Goal: Task Accomplishment & Management: Manage account settings

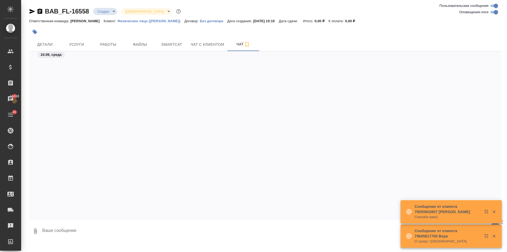
scroll to position [265, 0]
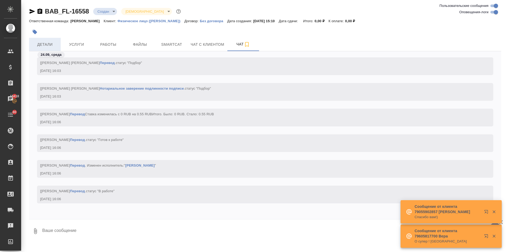
click at [44, 44] on span "Детали" at bounding box center [44, 44] width 25 height 7
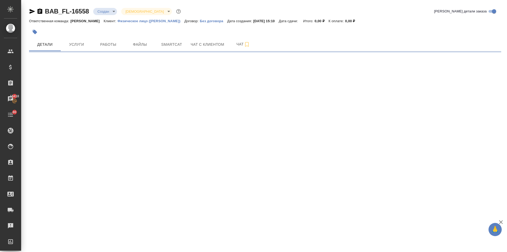
select select "RU"
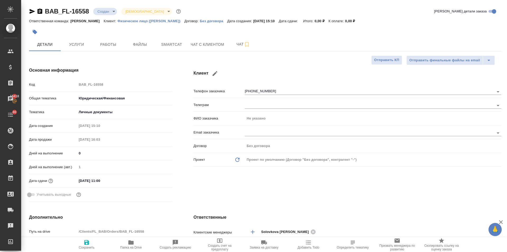
type textarea "x"
type input "Solovkova Ekaterina"
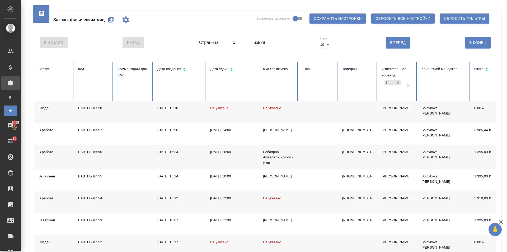
click at [273, 89] on input "text" at bounding box center [278, 89] width 31 height 7
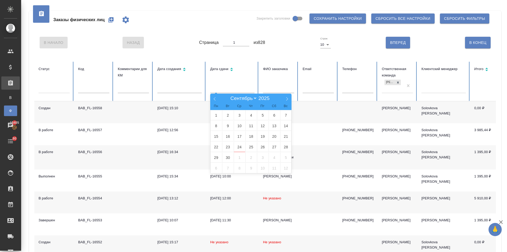
click at [236, 86] on input "text" at bounding box center [232, 89] width 44 height 7
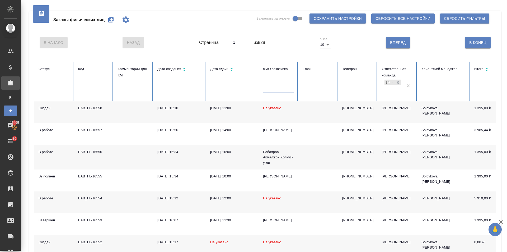
click at [268, 87] on input "text" at bounding box center [278, 89] width 31 height 7
click at [262, 104] on td "Не указано" at bounding box center [279, 112] width 40 height 22
click at [109, 20] on icon "button" at bounding box center [111, 20] width 6 height 6
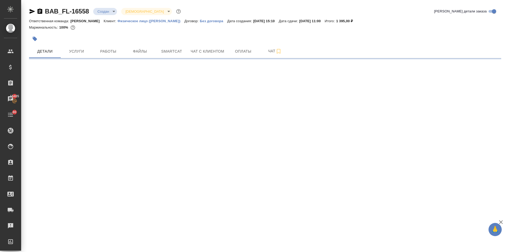
select select "RU"
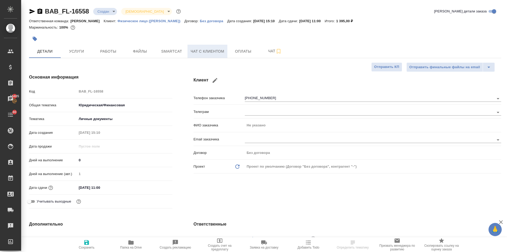
type textarea "x"
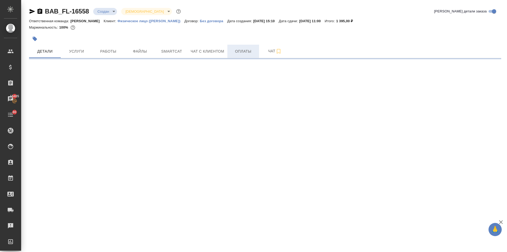
click at [237, 52] on span "Оплаты" at bounding box center [243, 51] width 25 height 7
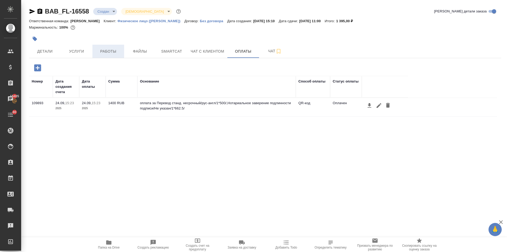
click at [109, 53] on span "Работы" at bounding box center [108, 51] width 25 height 7
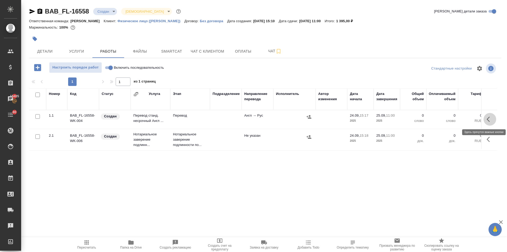
click at [489, 120] on icon "button" at bounding box center [490, 119] width 6 height 6
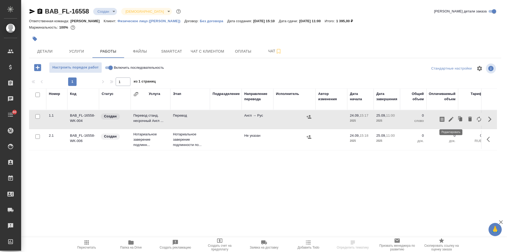
click at [452, 119] on icon "button" at bounding box center [451, 119] width 5 height 5
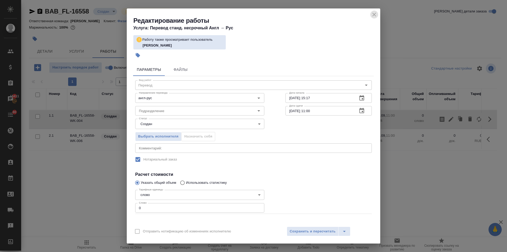
click at [373, 15] on icon "close" at bounding box center [374, 14] width 6 height 6
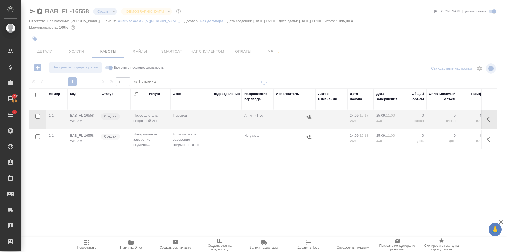
type input "confirmed"
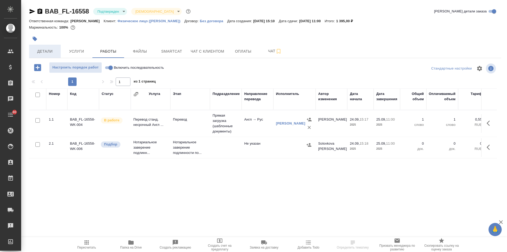
click at [49, 52] on span "Детали" at bounding box center [44, 51] width 25 height 7
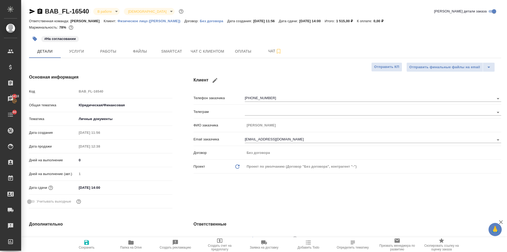
select select "RU"
click at [99, 52] on span "Работы" at bounding box center [108, 51] width 25 height 7
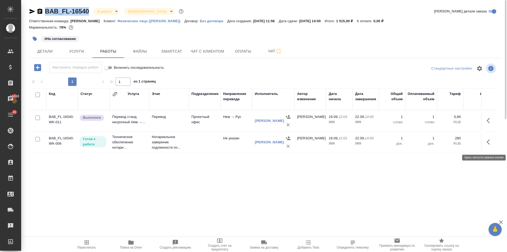
click at [491, 145] on icon "button" at bounding box center [490, 142] width 6 height 6
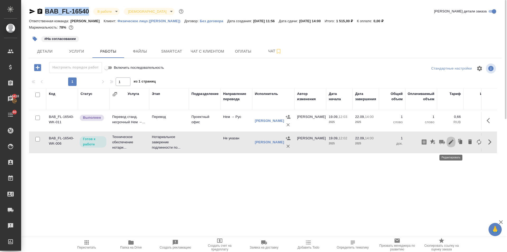
click at [452, 142] on icon "button" at bounding box center [451, 142] width 6 height 6
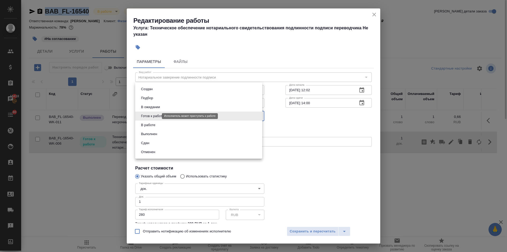
click at [146, 116] on body "🙏 .cls-1 fill:#fff; AWATERA Ilina Ekaterina Клиенты Спецификации Заказы 15418 Ч…" at bounding box center [253, 126] width 507 height 252
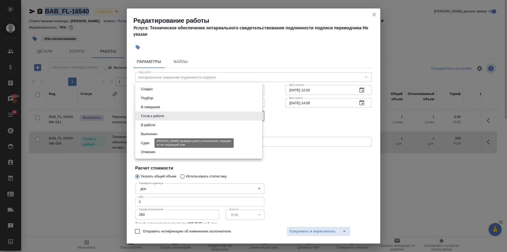
click at [145, 144] on button "Сдан" at bounding box center [145, 143] width 11 height 6
type input "closed"
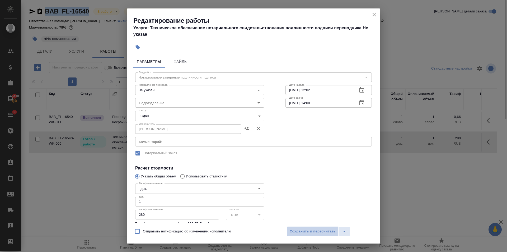
click at [303, 230] on span "Сохранить и пересчитать" at bounding box center [313, 231] width 46 height 6
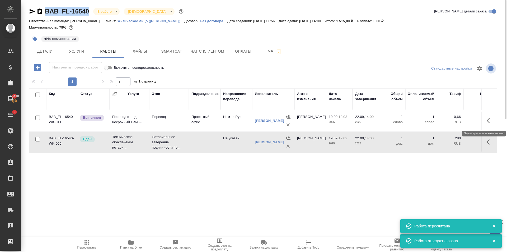
click at [491, 119] on icon "button" at bounding box center [490, 120] width 6 height 6
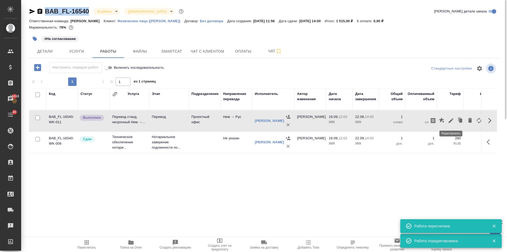
click at [451, 119] on icon "button" at bounding box center [451, 120] width 6 height 6
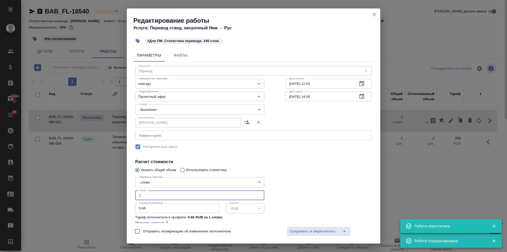
drag, startPoint x: 146, startPoint y: 198, endPoint x: 124, endPoint y: 196, distance: 21.8
click at [124, 196] on div "Редактирование работы Услуга: Перевод станд. несрочный Нем → Рус #Для ПМ. Стати…" at bounding box center [253, 126] width 507 height 252
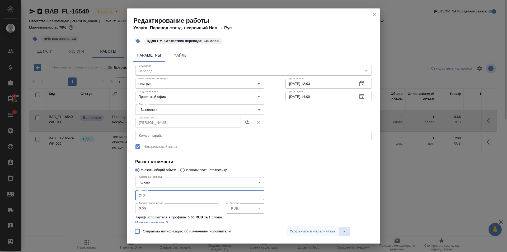
type input "240"
click at [329, 231] on span "Сохранить и пересчитать" at bounding box center [313, 231] width 46 height 6
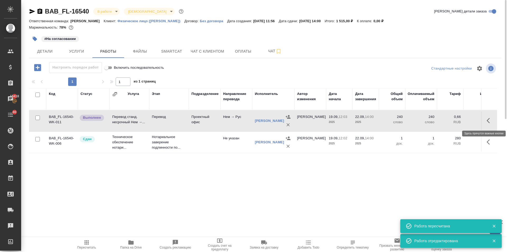
click at [485, 121] on button "button" at bounding box center [490, 120] width 13 height 13
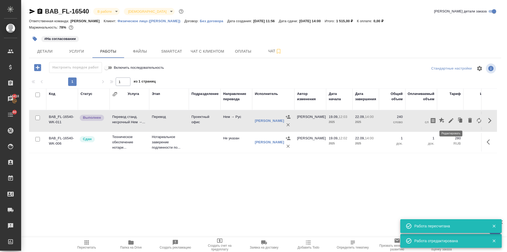
click at [453, 119] on icon "button" at bounding box center [451, 120] width 6 height 6
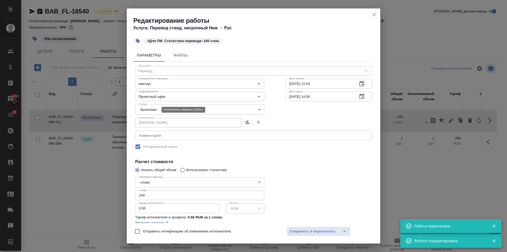
click at [147, 109] on body "🙏 .cls-1 fill:#fff; AWATERA Ilina Ekaterina Клиенты Спецификации Заказы 15418 Ч…" at bounding box center [253, 126] width 507 height 252
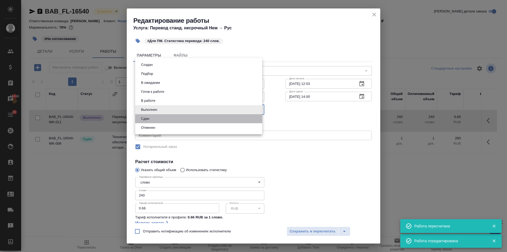
click at [147, 122] on li "Сдан" at bounding box center [198, 118] width 127 height 9
type input "closed"
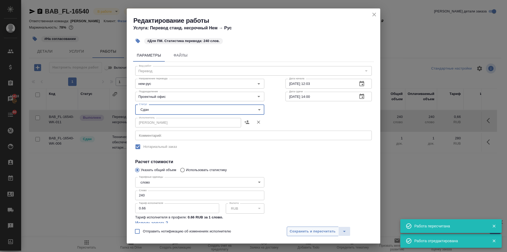
click at [326, 233] on span "Сохранить и пересчитать" at bounding box center [313, 231] width 46 height 6
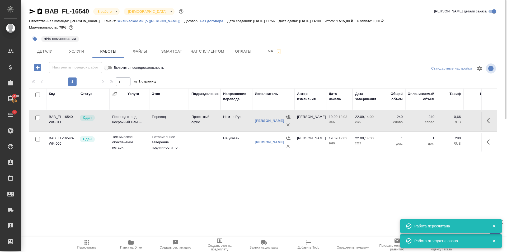
click at [89, 241] on icon "button" at bounding box center [87, 242] width 4 height 4
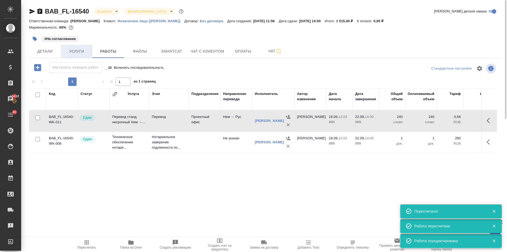
click at [75, 52] on span "Услуги" at bounding box center [76, 51] width 25 height 7
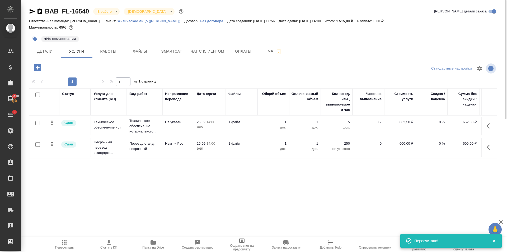
scroll to position [0, 30]
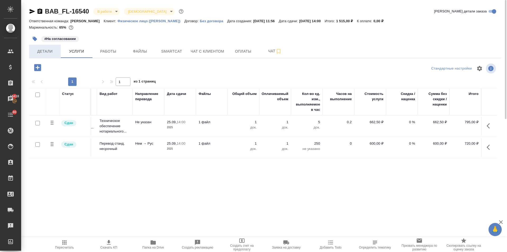
click at [50, 50] on span "Детали" at bounding box center [44, 51] width 25 height 7
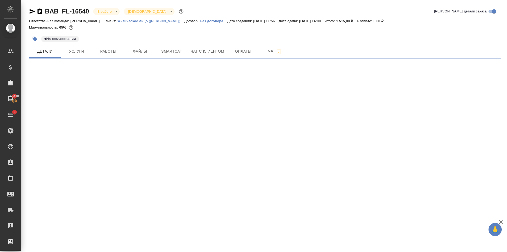
select select "RU"
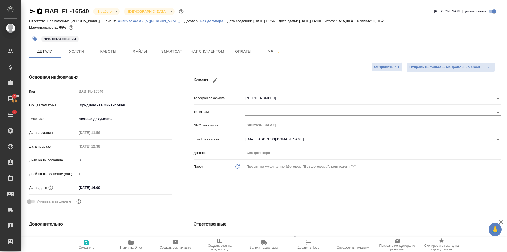
type textarea "x"
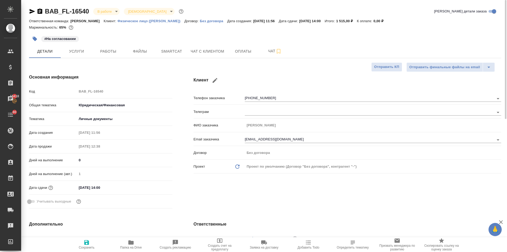
type textarea "x"
click at [101, 49] on span "Работы" at bounding box center [108, 51] width 25 height 7
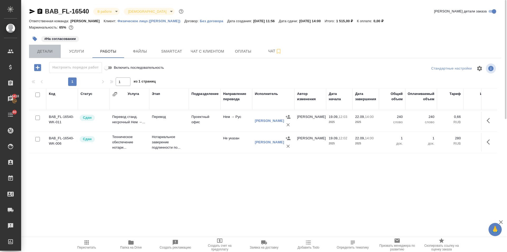
click at [49, 50] on span "Детали" at bounding box center [44, 51] width 25 height 7
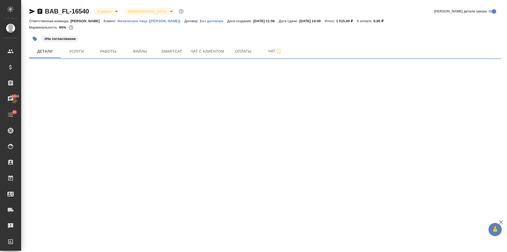
select select "RU"
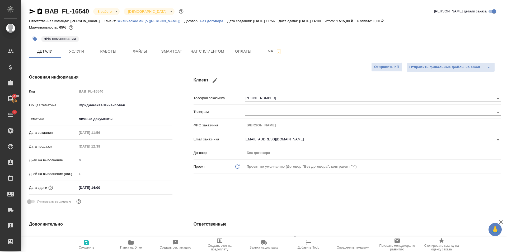
type textarea "x"
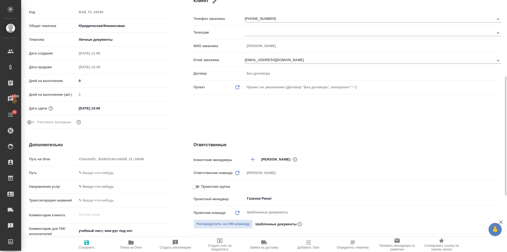
scroll to position [106, 0]
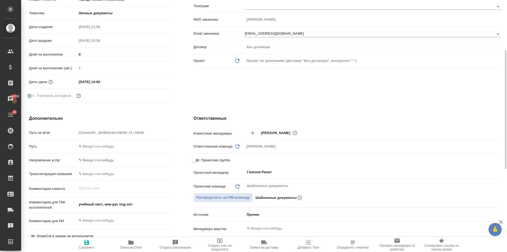
click at [193, 159] on input "Проектная группа" at bounding box center [193, 160] width 19 height 6
checkbox input "true"
type textarea "x"
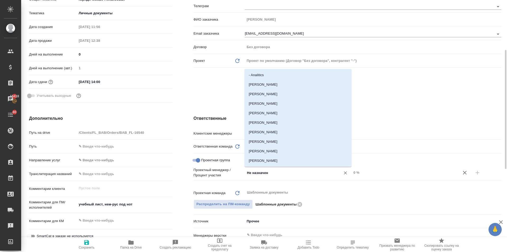
drag, startPoint x: 273, startPoint y: 170, endPoint x: 238, endPoint y: 171, distance: 34.6
click at [238, 171] on div "Проектный менеджер / Процент участия Не назначен ​ 0 %" at bounding box center [348, 172] width 308 height 11
type input "ринат"
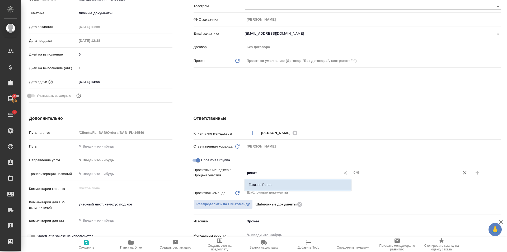
click at [269, 186] on li "Газизов Ринат" at bounding box center [298, 185] width 107 height 10
type textarea "x"
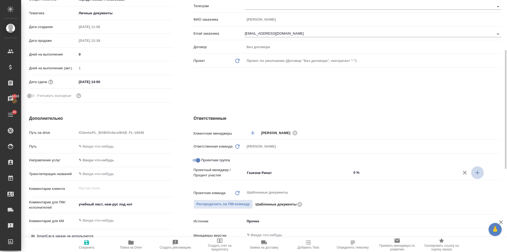
drag, startPoint x: 482, startPoint y: 172, endPoint x: 480, endPoint y: 172, distance: 2.7
click at [481, 172] on button "button" at bounding box center [478, 172] width 13 height 13
type textarea "x"
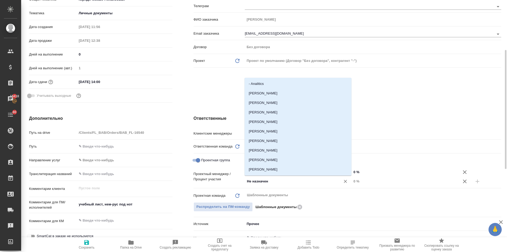
drag, startPoint x: 272, startPoint y: 183, endPoint x: 232, endPoint y: 184, distance: 40.2
click at [232, 184] on div "Проектный менеджер / Процент участия Газизов Ринат ​ 0 % Не назначен ​ 0 %" at bounding box center [348, 176] width 308 height 19
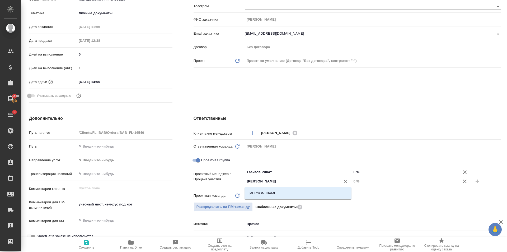
type input "ильин"
click at [274, 196] on li "[PERSON_NAME]" at bounding box center [298, 193] width 107 height 10
type textarea "x"
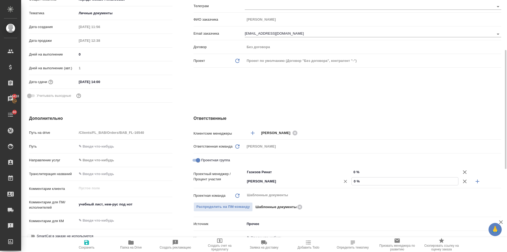
drag, startPoint x: 356, startPoint y: 180, endPoint x: 352, endPoint y: 179, distance: 4.3
click at [352, 179] on div "Ильина Екатерина ​ 0 %" at bounding box center [373, 181] width 257 height 9
type input "5 %"
type textarea "x"
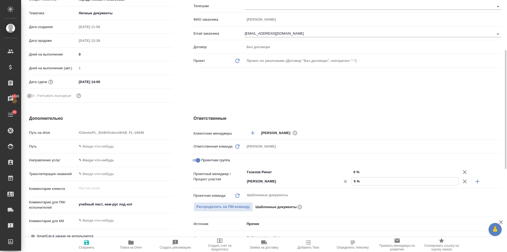
type textarea "x"
type input "52 %"
type textarea "x"
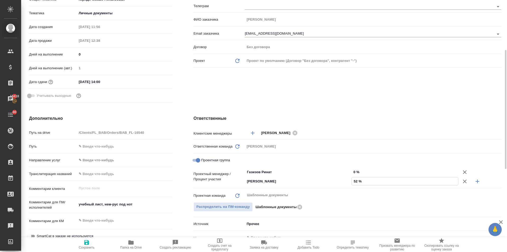
type input "52 %"
drag, startPoint x: 357, startPoint y: 171, endPoint x: 351, endPoint y: 172, distance: 6.1
click at [351, 172] on div "Газизов Ринат ​ 0 %" at bounding box center [373, 171] width 257 height 9
type input "4 %"
type textarea "x"
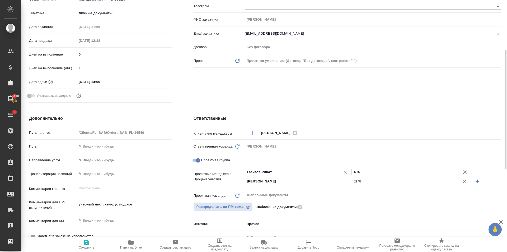
type textarea "x"
type input "48 %"
type textarea "x"
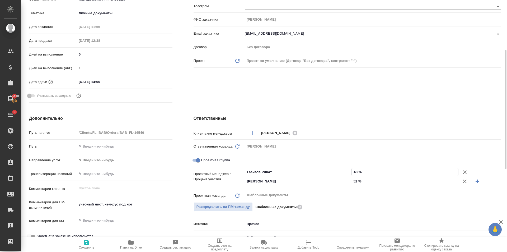
type textarea "x"
type input "48 %"
click at [86, 244] on icon "button" at bounding box center [86, 242] width 5 height 5
type textarea "x"
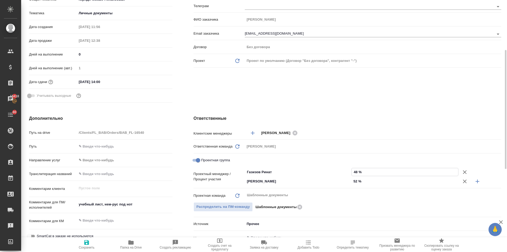
type textarea "x"
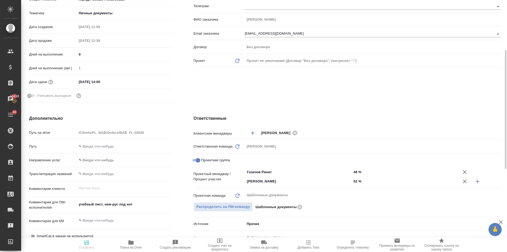
type textarea "x"
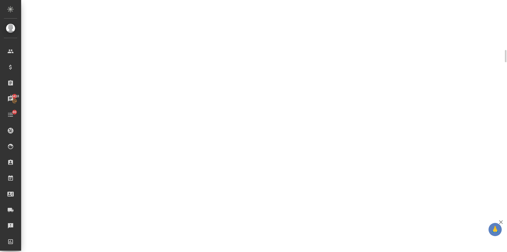
select select "RU"
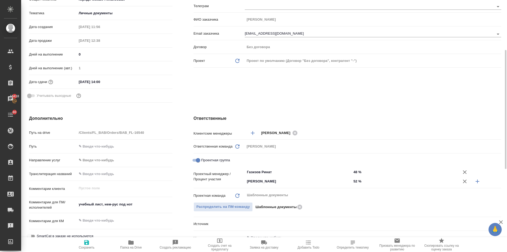
type textarea "x"
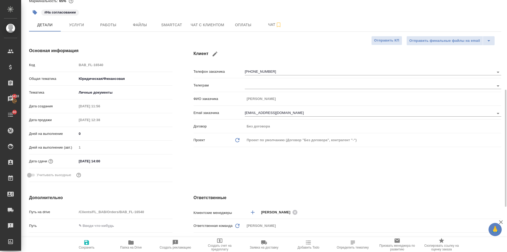
scroll to position [0, 0]
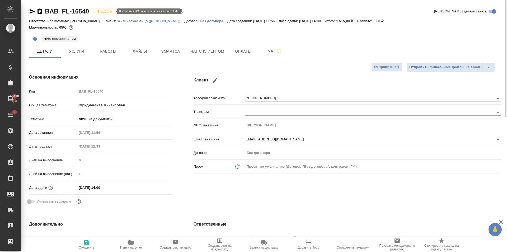
click at [96, 11] on body "🙏 .cls-1 fill:#fff; AWATERA Ilina Ekaterina Клиенты Спецификации Заказы 15418 Ч…" at bounding box center [253, 126] width 507 height 252
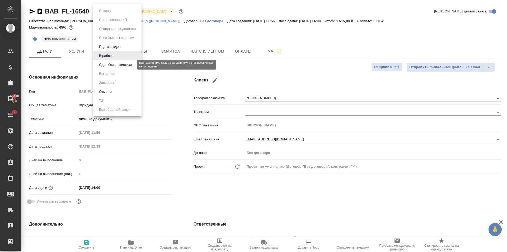
click at [110, 65] on button "Сдан без статистики" at bounding box center [116, 65] width 36 height 6
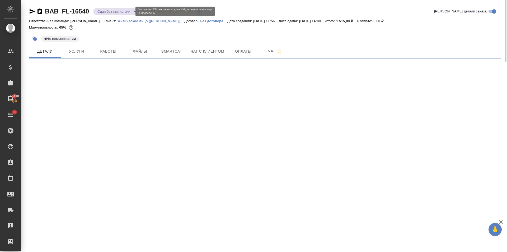
click at [99, 13] on body "🙏 .cls-1 fill:#fff; AWATERA Ilina Ekaterina Клиенты Спецификации Заказы 15418 Ч…" at bounding box center [253, 126] width 507 height 252
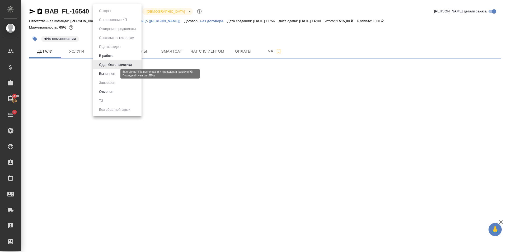
click at [110, 74] on button "Выполнен" at bounding box center [107, 74] width 19 height 6
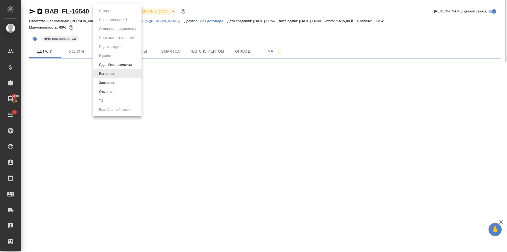
click at [101, 10] on body "🙏 .cls-1 fill:#fff; AWATERA Ilina Ekaterina Клиенты Спецификации Заказы 15418 Ч…" at bounding box center [253, 126] width 507 height 252
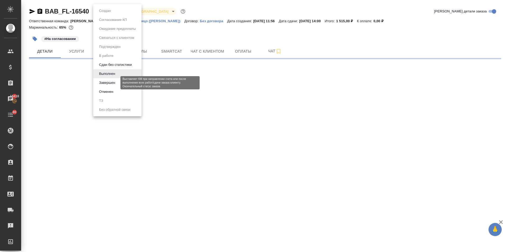
click at [107, 83] on button "Завершен" at bounding box center [107, 83] width 19 height 6
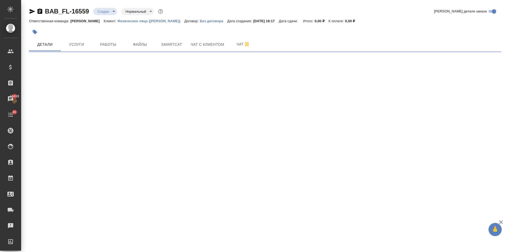
select select "RU"
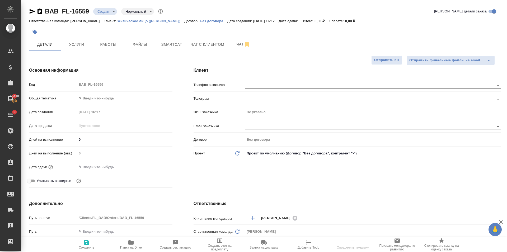
type textarea "x"
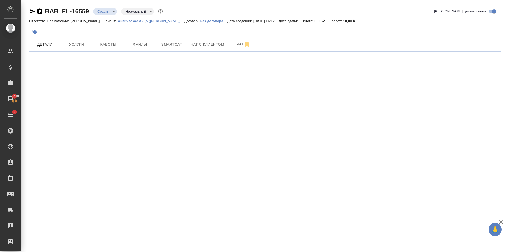
select select "RU"
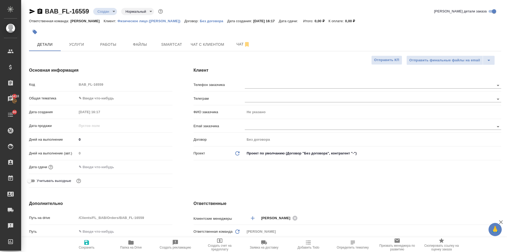
type textarea "x"
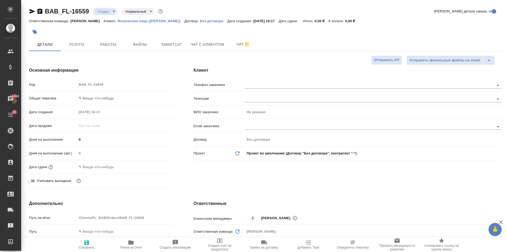
type textarea "x"
click at [80, 97] on body "🙏 .cls-1 fill:#fff; AWATERA [PERSON_NAME] Спецификации Заказы 15418 Чаты 80 Tod…" at bounding box center [253, 126] width 507 height 252
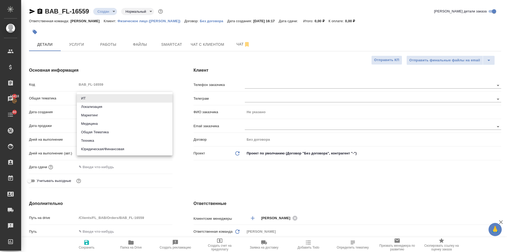
click at [97, 151] on li "Юридическая/Финансовая" at bounding box center [125, 149] width 96 height 8
type input "yr-fn"
type textarea "x"
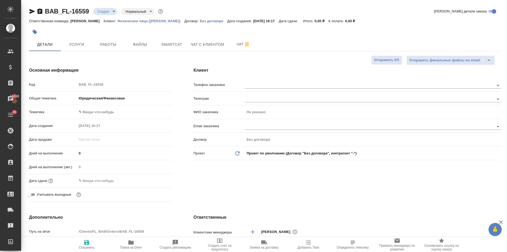
click at [99, 113] on body "🙏 .cls-1 fill:#fff; AWATERA Ilina Ekaterina Клиенты Спецификации Заказы 15418 Ч…" at bounding box center [253, 126] width 507 height 252
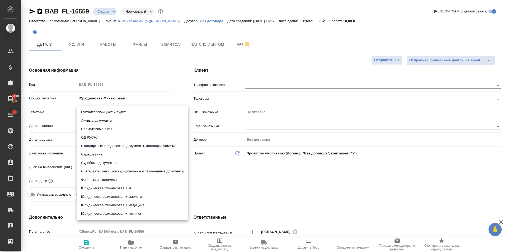
click at [101, 120] on li "Личные документы" at bounding box center [133, 120] width 112 height 8
type textarea "x"
type input "5a8b8b956a9677013d343cfe"
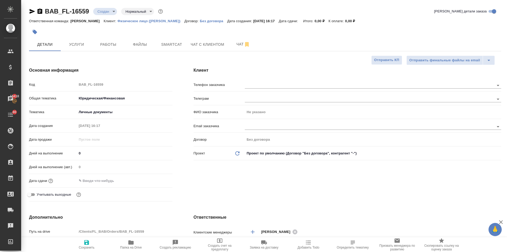
click at [104, 181] on input "text" at bounding box center [100, 181] width 46 height 8
click at [155, 177] on icon "button" at bounding box center [157, 180] width 6 height 6
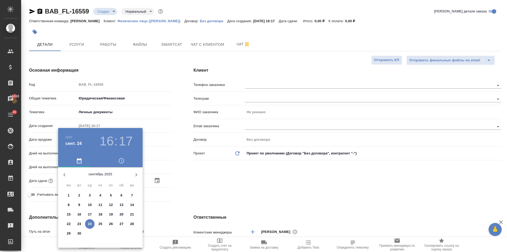
click at [127, 138] on h3 "17" at bounding box center [126, 141] width 14 height 15
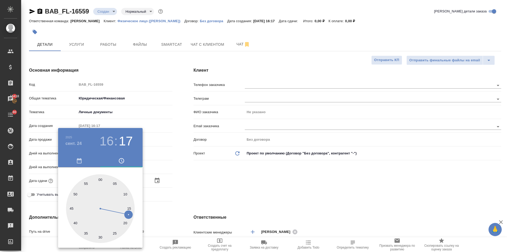
click at [100, 237] on div at bounding box center [100, 208] width 69 height 69
type input "24.09.2025 16:30"
type textarea "x"
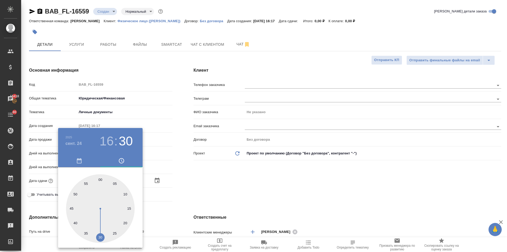
click at [167, 188] on div at bounding box center [253, 126] width 507 height 252
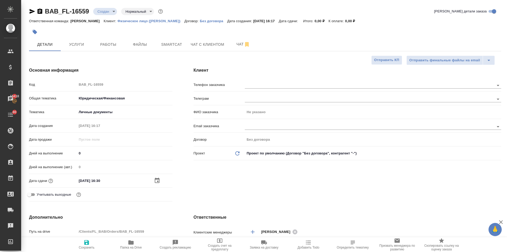
scroll to position [106, 0]
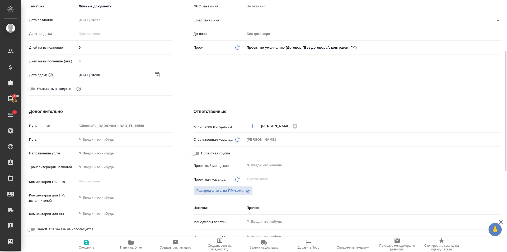
type textarea "x"
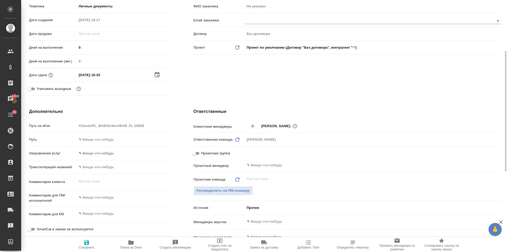
type textarea "x"
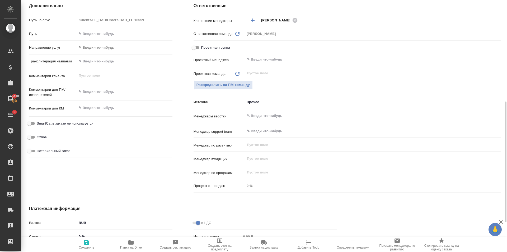
click at [33, 151] on input "Нотариальный заказ" at bounding box center [29, 151] width 19 height 6
checkbox input "true"
type textarea "x"
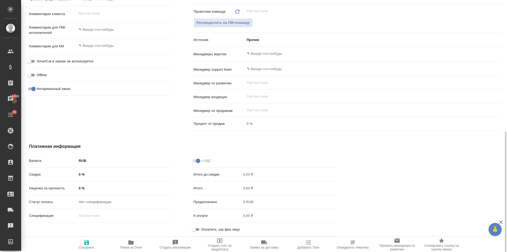
click at [194, 229] on input "Оплатить, как физ.лицо" at bounding box center [193, 229] width 19 height 6
checkbox input "true"
type textarea "x"
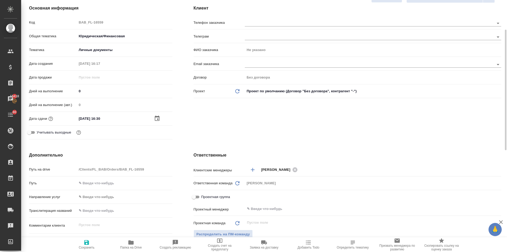
scroll to position [0, 0]
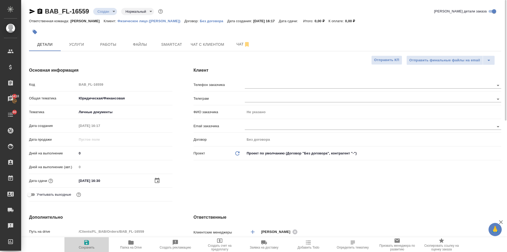
click at [87, 243] on icon "button" at bounding box center [86, 242] width 5 height 5
type textarea "x"
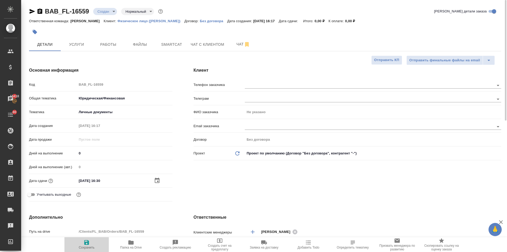
type textarea "x"
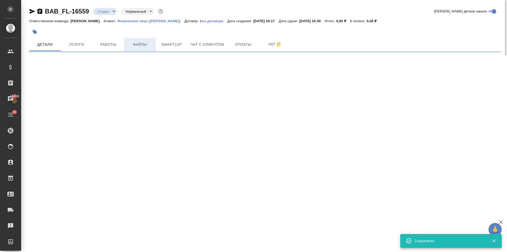
click at [142, 43] on span "Файлы" at bounding box center [139, 44] width 25 height 7
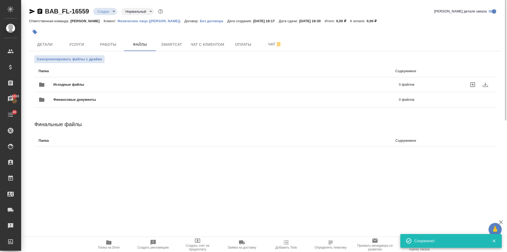
click at [81, 81] on div "Исходные файлы 0 файлов" at bounding box center [227, 84] width 376 height 13
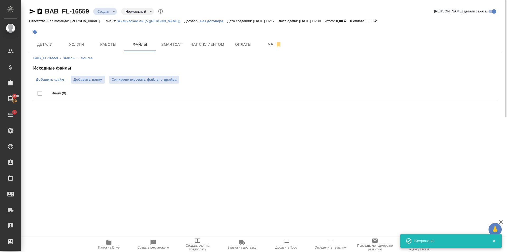
click at [58, 78] on span "Добавить файл" at bounding box center [50, 79] width 28 height 5
click at [0, 0] on input "Добавить файл" at bounding box center [0, 0] width 0 height 0
click at [49, 46] on span "Детали" at bounding box center [44, 44] width 25 height 7
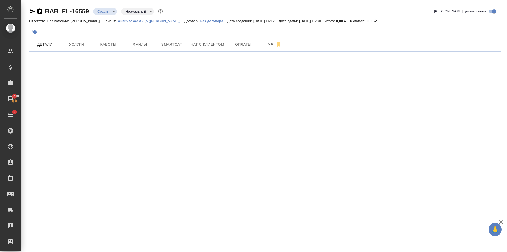
select select "RU"
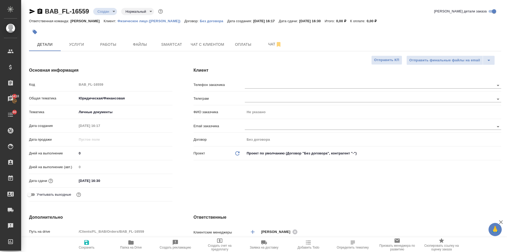
type textarea "x"
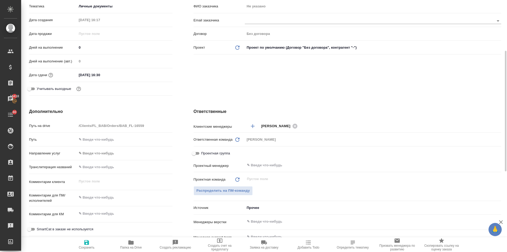
scroll to position [211, 0]
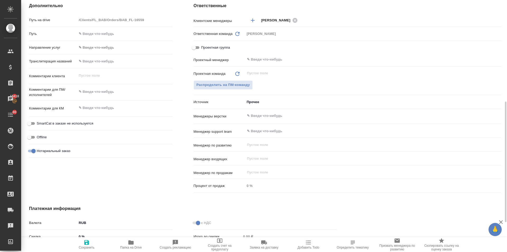
click at [261, 115] on input "text" at bounding box center [365, 116] width 236 height 6
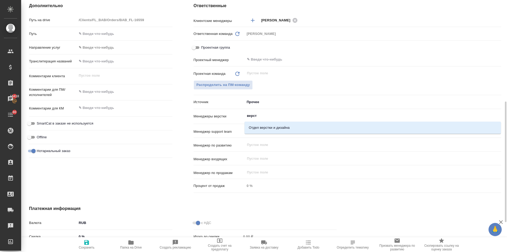
type input "верстк"
click at [257, 128] on li "Отдел верстки и дизайна" at bounding box center [373, 128] width 257 height 10
type textarea "x"
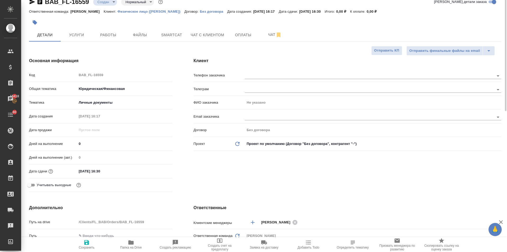
scroll to position [0, 0]
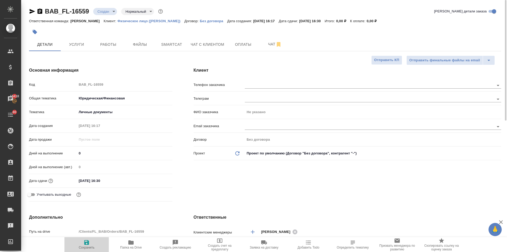
click at [85, 242] on icon "button" at bounding box center [86, 242] width 5 height 5
type textarea "x"
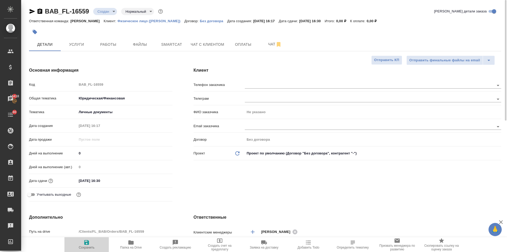
type textarea "x"
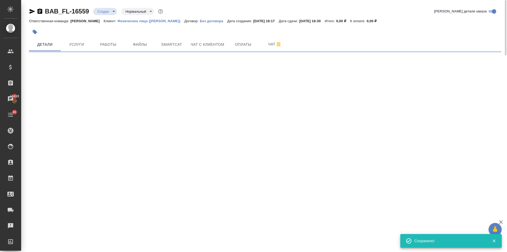
select select "RU"
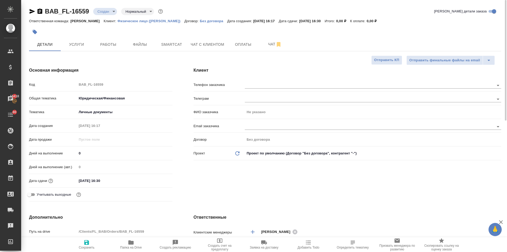
type textarea "x"
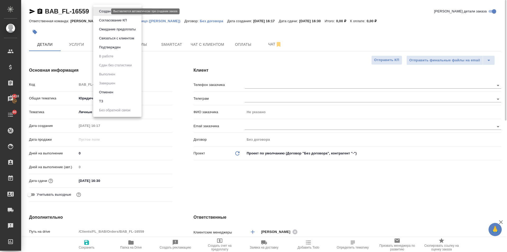
click at [105, 13] on body "🙏 .cls-1 fill:#fff; AWATERA Ilina Ekaterina Клиенты Спецификации Заказы 15418 Ч…" at bounding box center [253, 126] width 507 height 252
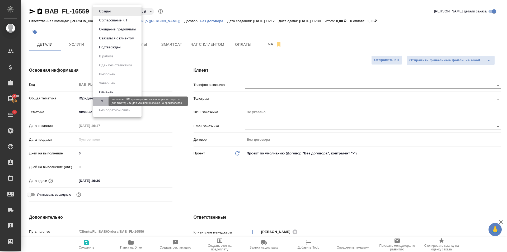
click at [101, 101] on button "ТЗ" at bounding box center [101, 101] width 7 height 6
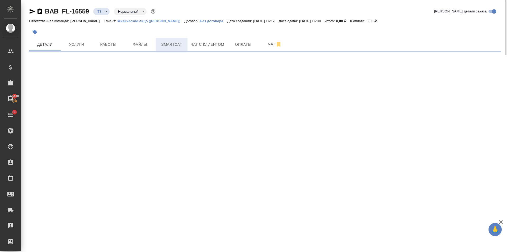
select select "RU"
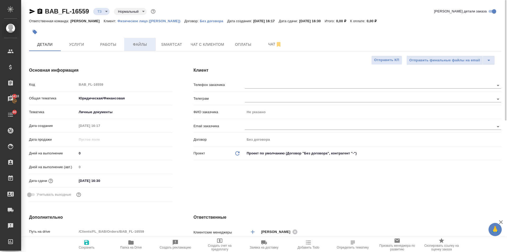
type textarea "x"
click at [142, 44] on span "Файлы" at bounding box center [139, 44] width 25 height 7
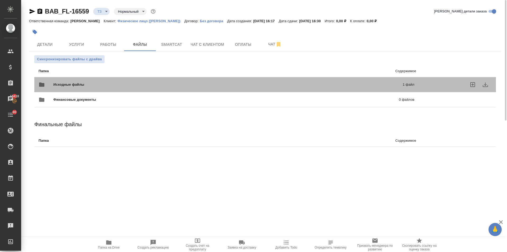
click at [72, 84] on span "Исходные файлы" at bounding box center [148, 84] width 190 height 5
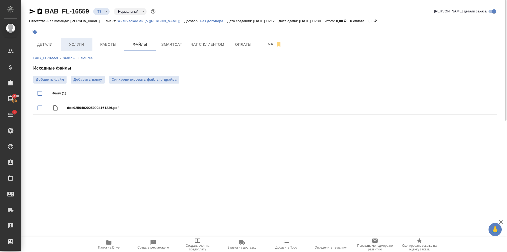
click at [70, 45] on span "Услуги" at bounding box center [76, 44] width 25 height 7
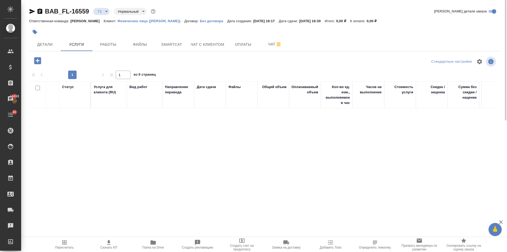
click at [38, 61] on icon "button" at bounding box center [37, 60] width 9 height 9
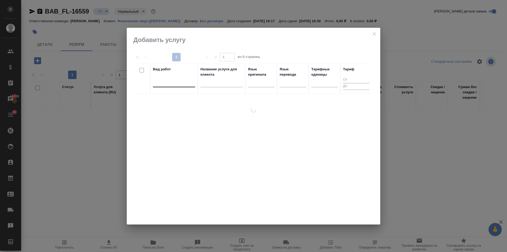
click at [174, 83] on div at bounding box center [174, 82] width 42 height 8
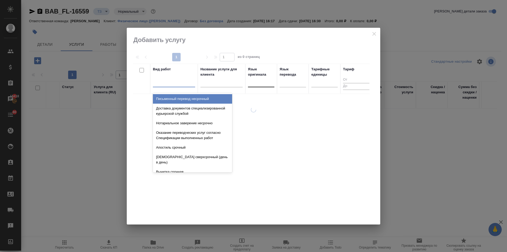
click at [258, 80] on div at bounding box center [261, 82] width 26 height 8
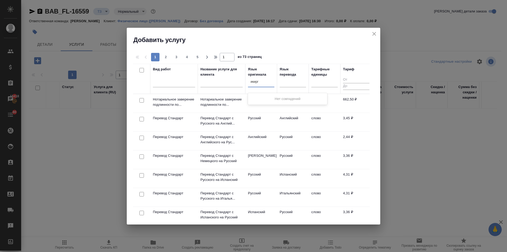
type input "икирг"
click at [373, 34] on icon "close" at bounding box center [374, 34] width 6 height 6
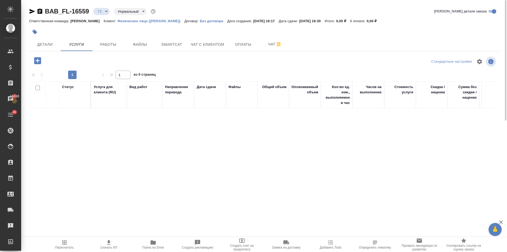
click at [36, 59] on icon "button" at bounding box center [37, 60] width 7 height 7
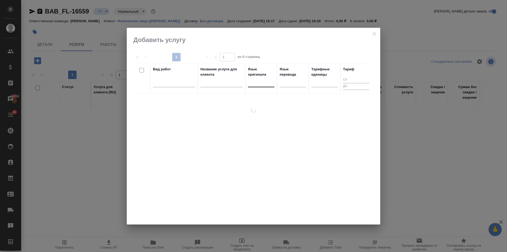
click at [262, 81] on div at bounding box center [261, 82] width 26 height 8
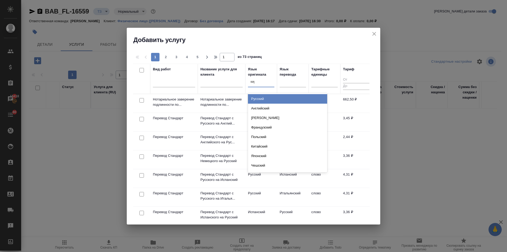
type input "кирг"
click at [260, 98] on div "Киргизский" at bounding box center [287, 99] width 79 height 10
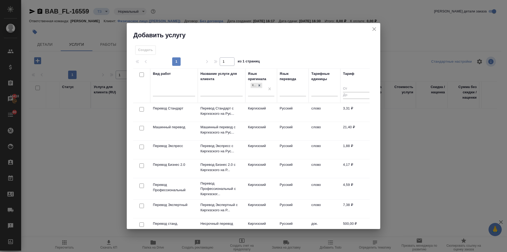
click at [141, 109] on input "checkbox" at bounding box center [142, 109] width 4 height 4
checkbox input "true"
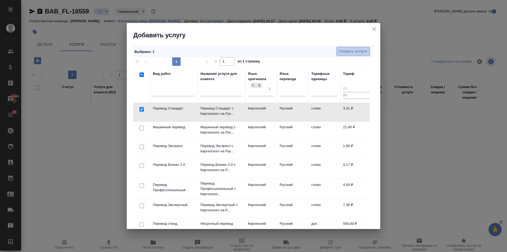
click at [353, 50] on span "Создать услуги" at bounding box center [354, 51] width 28 height 6
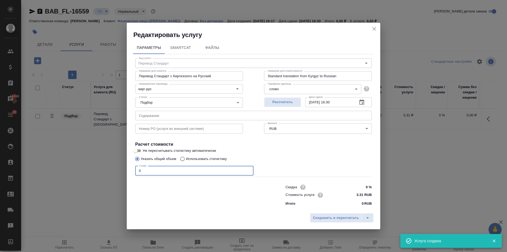
drag, startPoint x: 138, startPoint y: 172, endPoint x: 121, endPoint y: 174, distance: 17.6
click at [121, 174] on div "Редактировать услугу Параметры SmartCat Файлы Вид работ Перевод Стандарт Вид ра…" at bounding box center [253, 126] width 507 height 252
type input "1"
click at [323, 218] on span "Сохранить и пересчитать" at bounding box center [336, 218] width 46 height 6
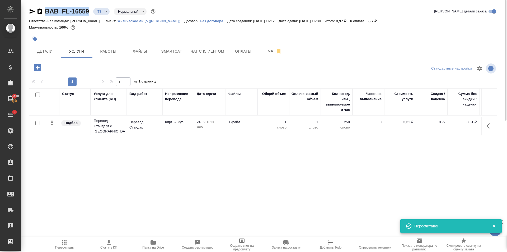
drag, startPoint x: 91, startPoint y: 11, endPoint x: 47, endPoint y: 12, distance: 43.9
click at [47, 12] on div "BAB_FL-16559 ТЗ tz Нормальный normal" at bounding box center [93, 11] width 128 height 8
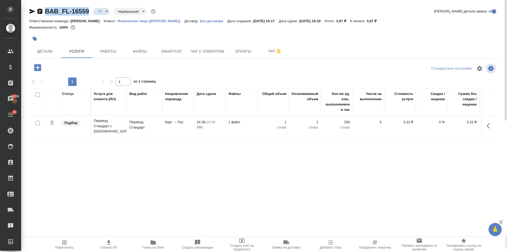
copy link "BAB_FL-16559"
click at [40, 66] on icon "button" at bounding box center [37, 67] width 7 height 7
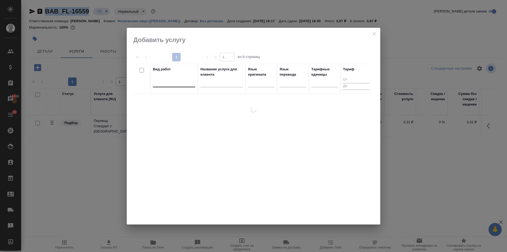
click at [165, 79] on div at bounding box center [174, 82] width 42 height 8
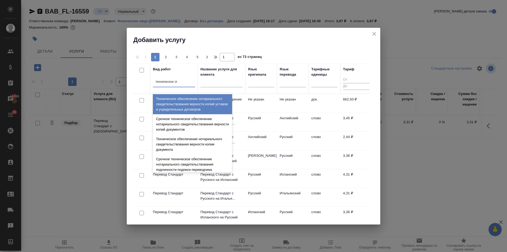
type input "техническое обе"
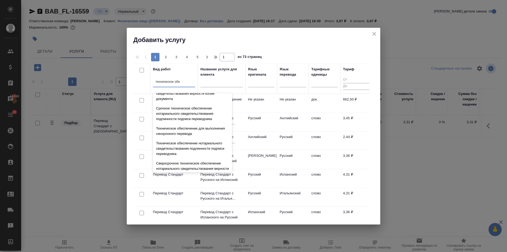
scroll to position [53, 0]
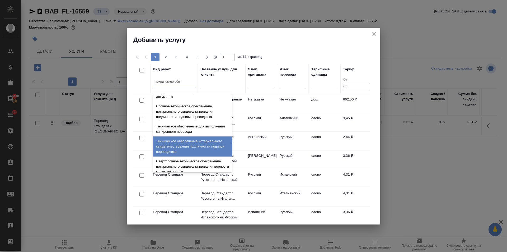
click at [168, 143] on div "Техническое обеспечение нотариального свидетельствования подлинности подписи пе…" at bounding box center [192, 146] width 79 height 20
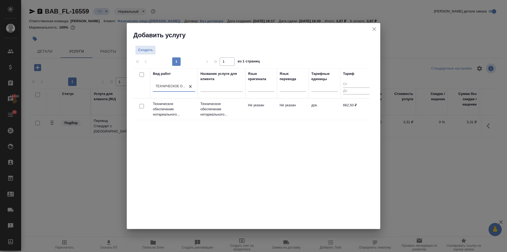
click at [141, 104] on input "checkbox" at bounding box center [142, 106] width 4 height 4
checkbox input "true"
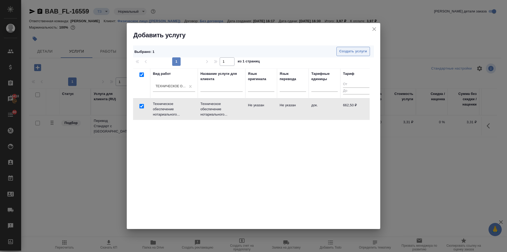
click at [342, 49] on span "Создать услуги" at bounding box center [354, 51] width 28 height 6
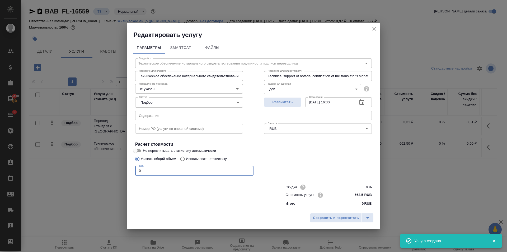
drag, startPoint x: 141, startPoint y: 170, endPoint x: 135, endPoint y: 169, distance: 5.6
click at [134, 169] on div "Вид работ Техническое обеспечение нотариального свидетельствования подлинности …" at bounding box center [253, 131] width 241 height 154
type input "1"
click at [314, 216] on span "Сохранить и пересчитать" at bounding box center [336, 218] width 46 height 6
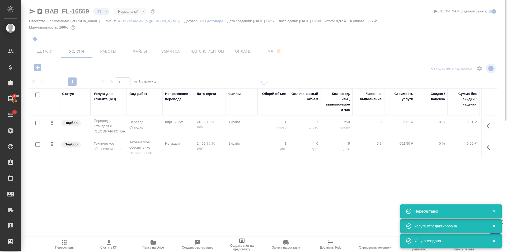
type input "urgent"
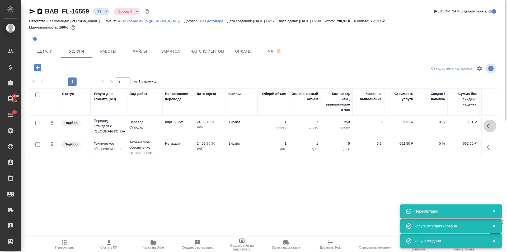
click at [487, 126] on icon "button" at bounding box center [488, 125] width 3 height 5
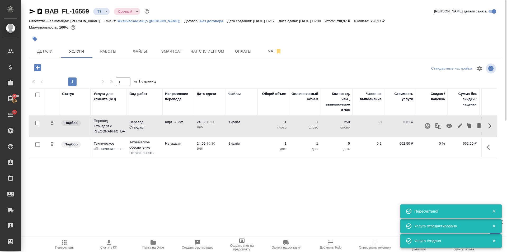
click at [459, 124] on icon "button" at bounding box center [460, 126] width 6 height 6
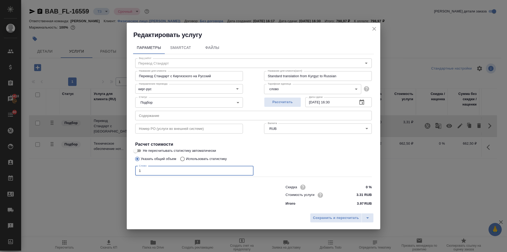
drag, startPoint x: 145, startPoint y: 172, endPoint x: 135, endPoint y: 170, distance: 10.2
click at [135, 170] on div "Вид работ Перевод Стандарт Вид работ Название для клиента Перевод Стандарт с Ки…" at bounding box center [253, 131] width 241 height 154
type input "250"
click at [341, 219] on span "Сохранить и пересчитать" at bounding box center [336, 218] width 46 height 6
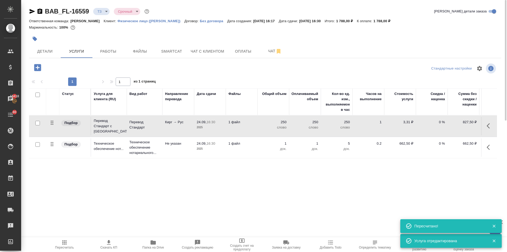
click at [38, 68] on icon "button" at bounding box center [37, 67] width 9 height 9
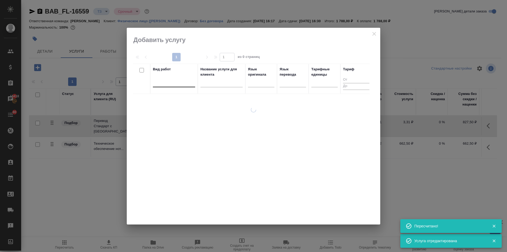
click at [162, 82] on div at bounding box center [174, 82] width 42 height 8
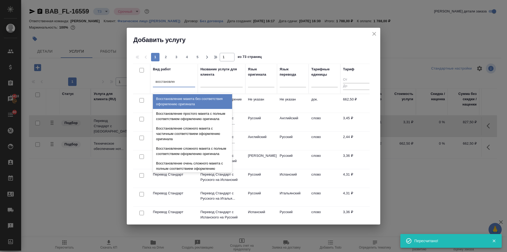
type input "восстановлени"
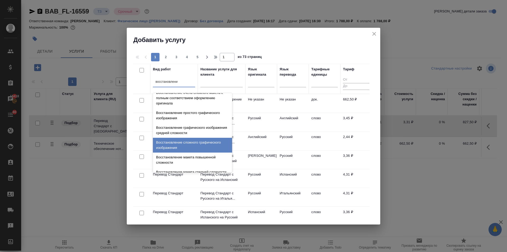
scroll to position [97, 0]
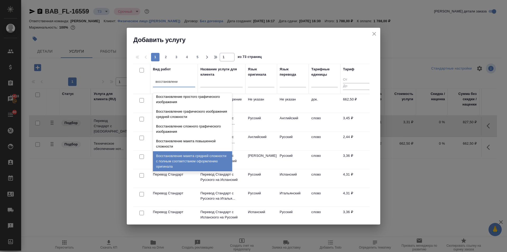
click at [183, 160] on div "Восстановление макета средней сложности с полным соответствием оформлению ориги…" at bounding box center [192, 161] width 79 height 20
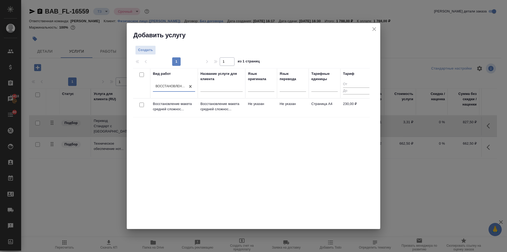
click at [140, 105] on input "checkbox" at bounding box center [142, 105] width 4 height 4
checkbox input "true"
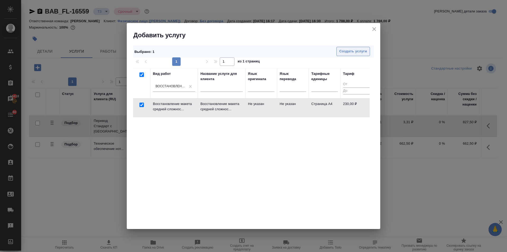
click at [344, 49] on span "Создать услуги" at bounding box center [354, 51] width 28 height 6
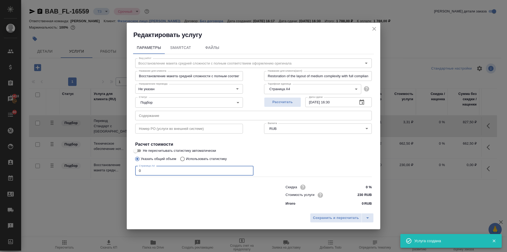
drag, startPoint x: 143, startPoint y: 169, endPoint x: 132, endPoint y: 175, distance: 13.0
click at [130, 171] on div "Параметры SmartCat Файлы Вид работ Восстановление макета средней сложности с по…" at bounding box center [254, 124] width 254 height 171
type input "1"
click at [323, 217] on span "Сохранить и пересчитать" at bounding box center [336, 218] width 46 height 6
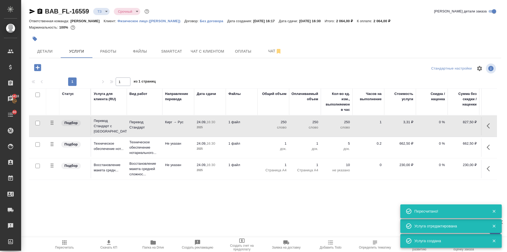
click at [268, 51] on span "Чат" at bounding box center [274, 51] width 25 height 7
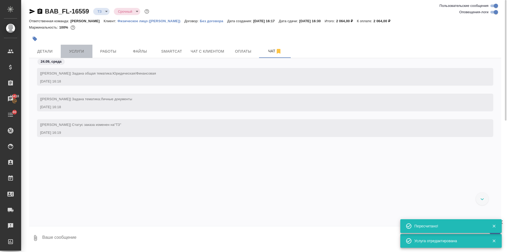
click at [73, 54] on span "Услуги" at bounding box center [76, 51] width 25 height 7
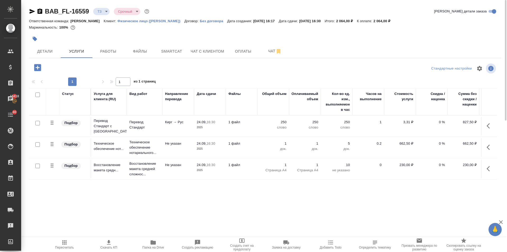
click at [267, 188] on div "Статус Услуга для клиента (RU) Вид работ Направление перевода Дата сдачи Файлы …" at bounding box center [263, 145] width 468 height 114
click at [43, 47] on button "Детали" at bounding box center [45, 51] width 32 height 13
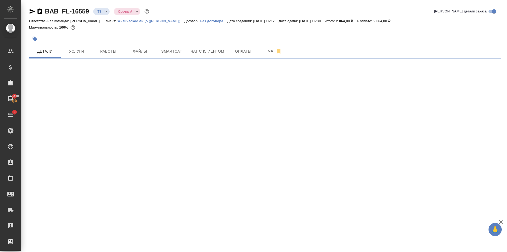
select select "RU"
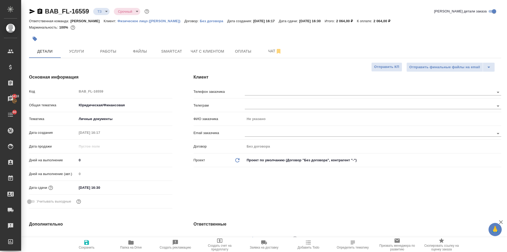
type textarea "x"
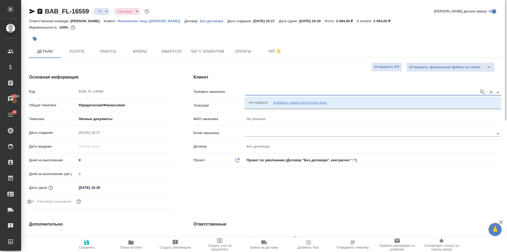
click at [257, 91] on input "text" at bounding box center [361, 92] width 232 height 6
click at [290, 100] on div "Добавить новое контактное лицо" at bounding box center [300, 102] width 54 height 5
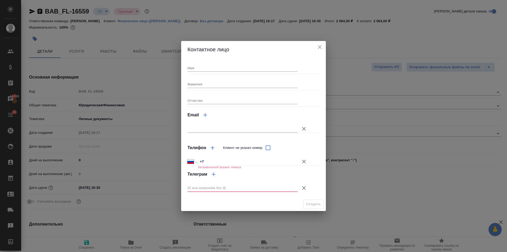
click at [302, 186] on icon "button" at bounding box center [304, 188] width 6 height 6
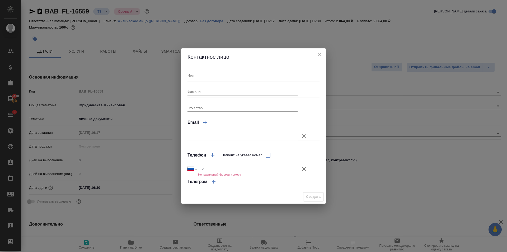
click at [205, 167] on input "+7" at bounding box center [248, 169] width 100 height 8
click at [232, 168] on input "+7" at bounding box center [247, 169] width 99 height 8
click at [190, 74] on input "Имя" at bounding box center [243, 75] width 110 height 7
type input "Мээрим"
click at [224, 168] on input "+7" at bounding box center [248, 169] width 100 height 8
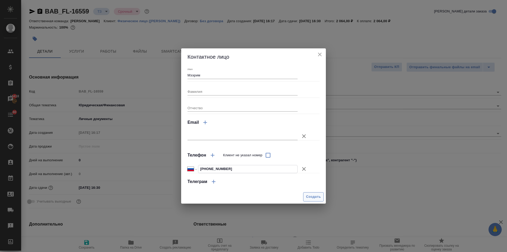
type input "+7 996 655 78 42"
click at [306, 196] on span "Создать" at bounding box center [313, 197] width 15 height 6
type input "Мээрим"
type textarea "x"
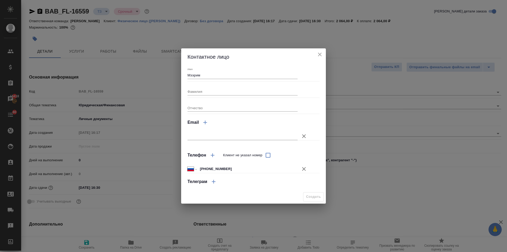
type textarea "x"
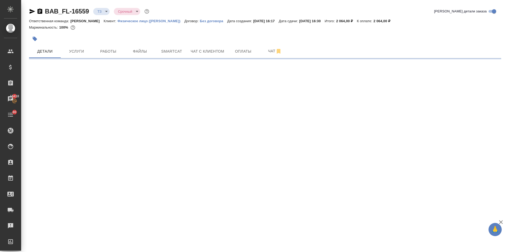
select select "RU"
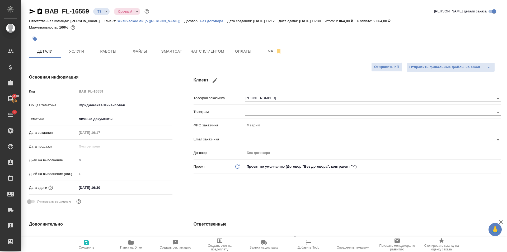
type textarea "x"
click at [158, 66] on div "Основная информация Код BAB_FL-16559 Общая тематика Юридическая/Финансовая yr-f…" at bounding box center [101, 142] width 165 height 158
click at [261, 48] on button "Чат" at bounding box center [275, 51] width 32 height 13
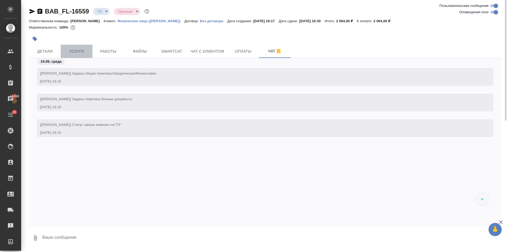
click at [82, 54] on span "Услуги" at bounding box center [76, 51] width 25 height 7
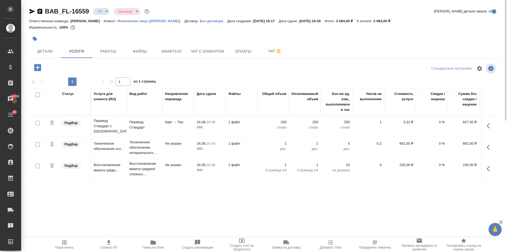
click at [38, 122] on input "checkbox" at bounding box center [37, 123] width 4 height 4
checkbox input "true"
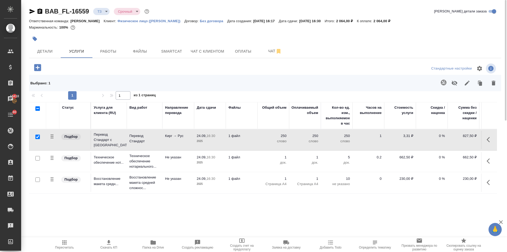
click at [38, 157] on input "checkbox" at bounding box center [37, 158] width 4 height 4
checkbox input "true"
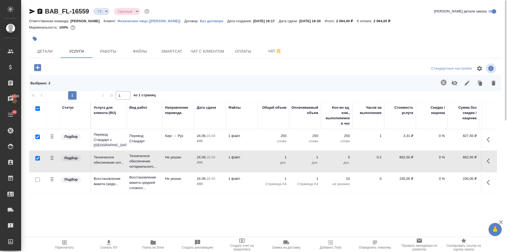
click at [37, 180] on input "checkbox" at bounding box center [37, 179] width 4 height 4
checkbox input "true"
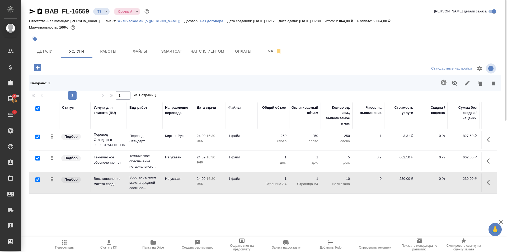
click at [493, 84] on icon "button" at bounding box center [494, 83] width 4 height 5
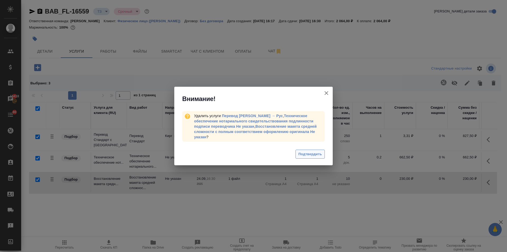
click at [300, 155] on span "Подтвердить" at bounding box center [311, 154] width 24 height 6
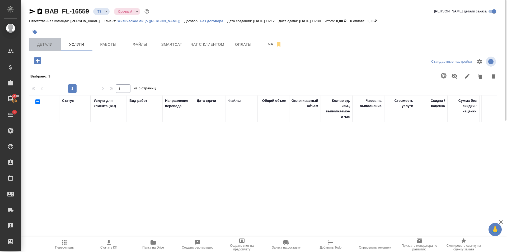
click at [54, 47] on span "Детали" at bounding box center [44, 44] width 25 height 7
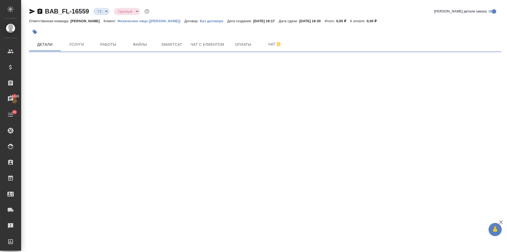
select select "RU"
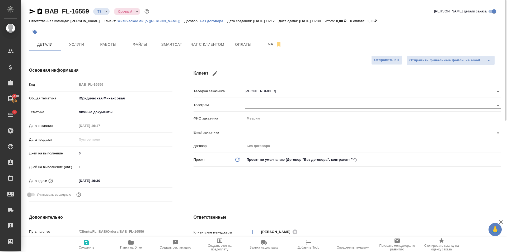
type textarea "x"
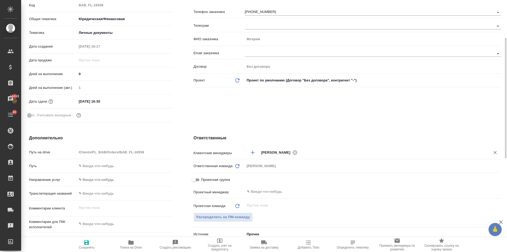
click at [309, 151] on input "text" at bounding box center [390, 152] width 183 height 6
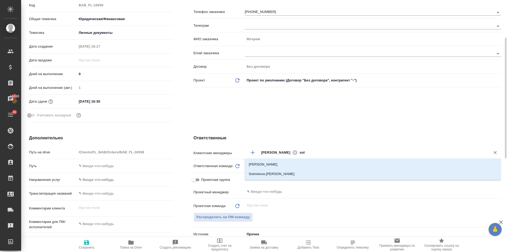
type input "solo"
click at [271, 171] on li "Solovkova Ekaterina" at bounding box center [373, 174] width 257 height 10
type textarea "x"
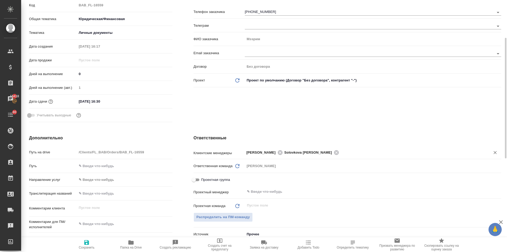
click at [85, 248] on span "Сохранить" at bounding box center [87, 248] width 16 height 4
type textarea "x"
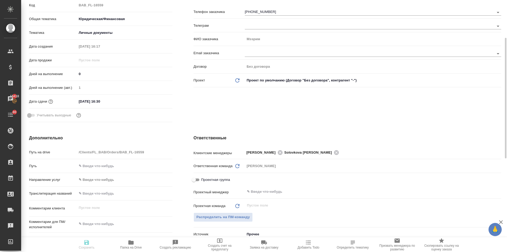
type textarea "x"
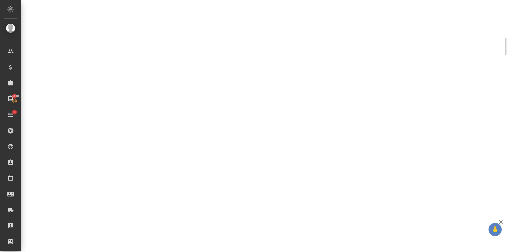
select select "RU"
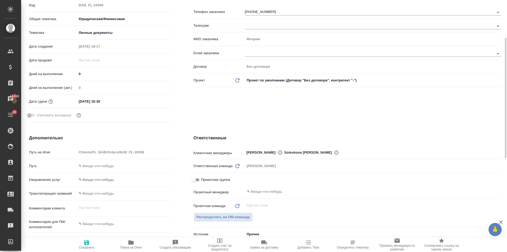
type textarea "x"
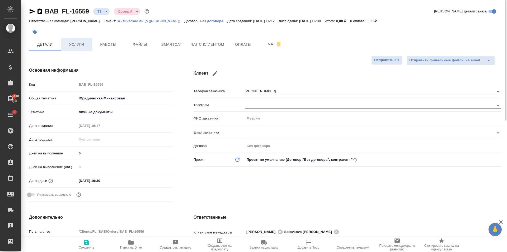
click at [80, 44] on span "Услуги" at bounding box center [76, 44] width 25 height 7
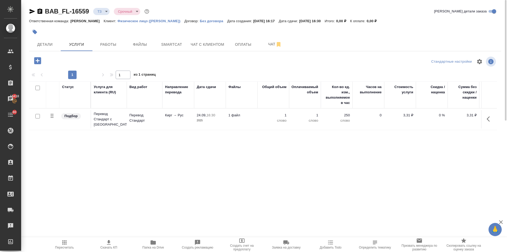
click at [36, 115] on input "checkbox" at bounding box center [37, 116] width 4 height 4
checkbox input "true"
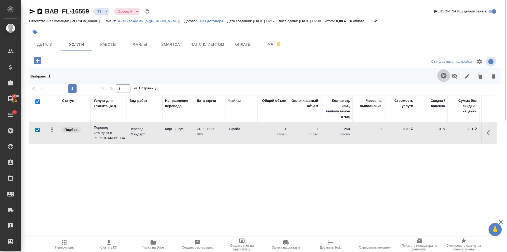
click at [441, 75] on icon "button" at bounding box center [444, 75] width 6 height 6
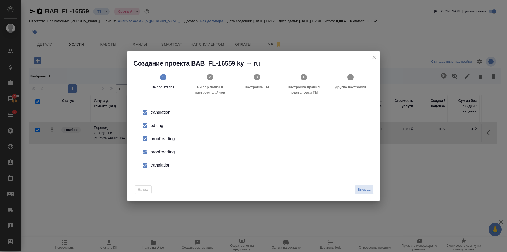
click at [374, 57] on icon "close" at bounding box center [374, 57] width 6 height 6
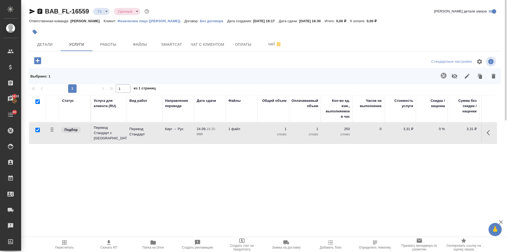
click at [35, 128] on input "checkbox" at bounding box center [37, 130] width 4 height 4
checkbox input "false"
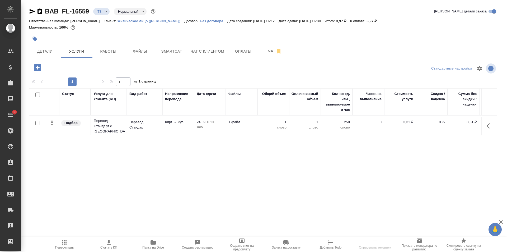
click at [36, 122] on input "checkbox" at bounding box center [37, 123] width 4 height 4
checkbox input "true"
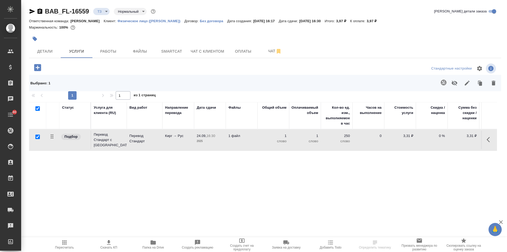
click at [446, 81] on icon "button" at bounding box center [444, 83] width 6 height 6
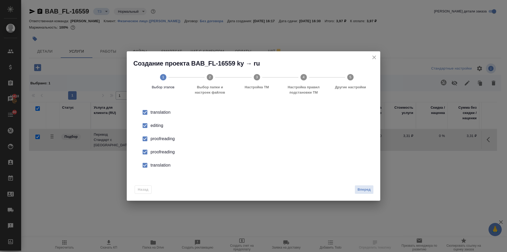
click at [373, 58] on icon "close" at bounding box center [374, 57] width 6 height 6
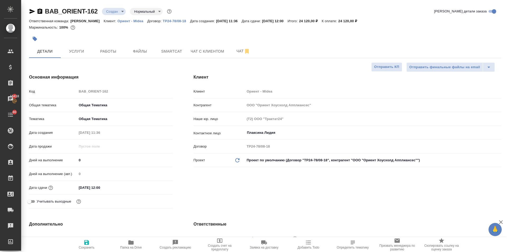
select select "RU"
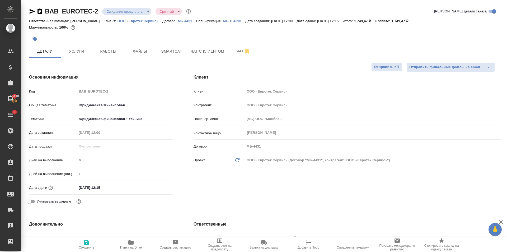
select select "RU"
click at [116, 187] on input "25.09.2025 12:15" at bounding box center [100, 188] width 46 height 8
click at [156, 188] on icon "button" at bounding box center [157, 187] width 6 height 6
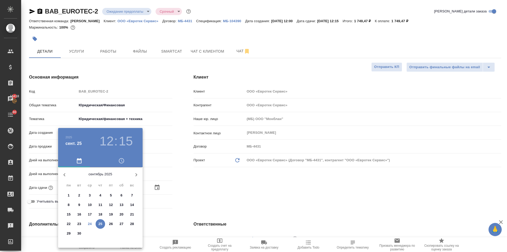
click at [108, 143] on h3 "12" at bounding box center [107, 141] width 14 height 15
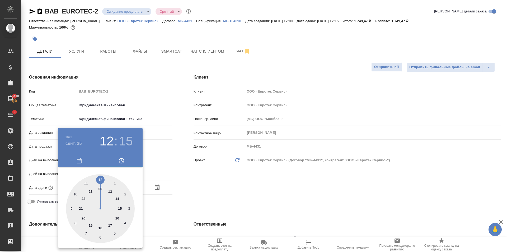
click at [117, 197] on div at bounding box center [100, 208] width 69 height 69
click at [99, 178] on div at bounding box center [100, 208] width 69 height 69
type input "[DATE] 14:00"
click at [193, 190] on div at bounding box center [253, 126] width 507 height 252
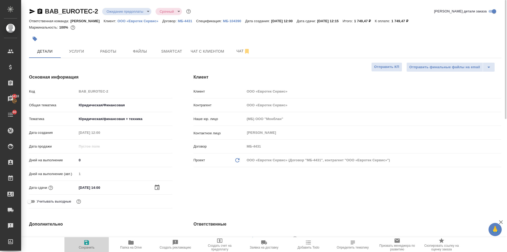
click at [86, 248] on span "Сохранить" at bounding box center [87, 248] width 16 height 4
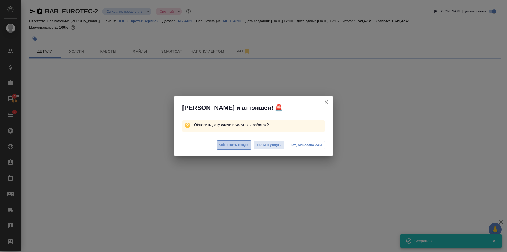
click at [225, 144] on span "Обновить везде" at bounding box center [234, 145] width 29 height 6
select select "RU"
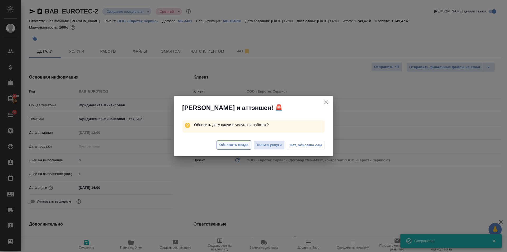
type textarea "x"
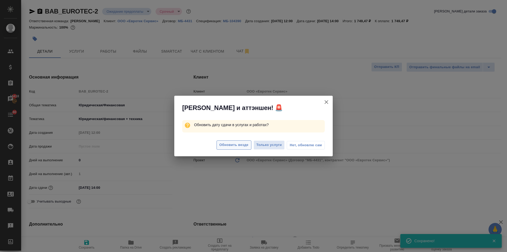
type textarea "x"
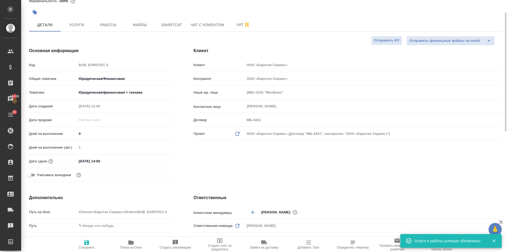
scroll to position [106, 0]
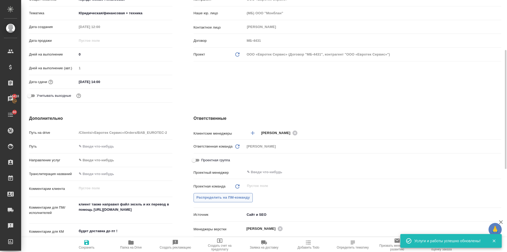
click at [208, 196] on span "Распределить на ПМ-команду" at bounding box center [224, 198] width 54 height 6
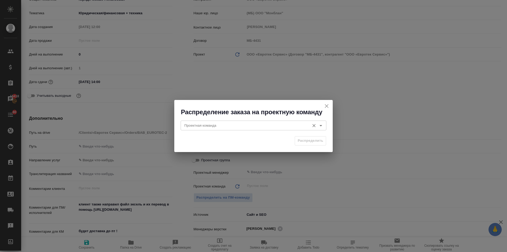
click at [195, 124] on input "Проектная команда" at bounding box center [244, 125] width 125 height 6
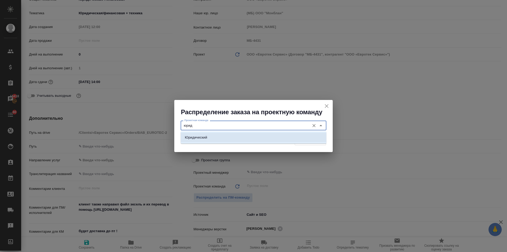
click at [195, 137] on p "Юридический" at bounding box center [196, 137] width 22 height 5
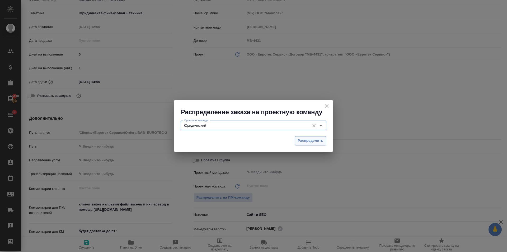
type input "Юридический"
click at [317, 142] on span "Распределить" at bounding box center [311, 141] width 26 height 6
type textarea "x"
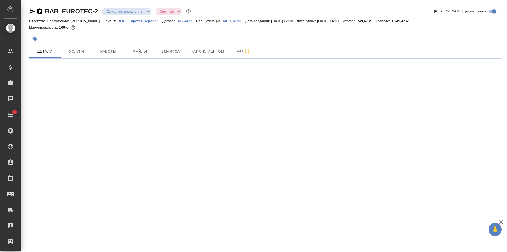
select select "RU"
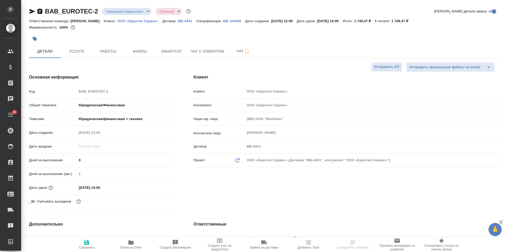
type textarea "x"
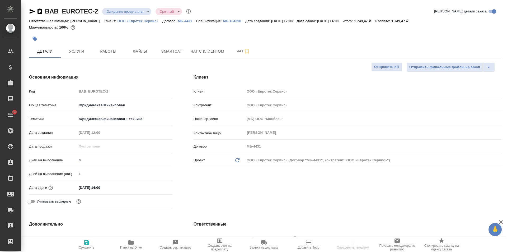
type textarea "x"
click at [116, 11] on body "🙏 .cls-1 fill:#fff; AWATERA Ilina Ekaterina Клиенты Спецификации Заказы Чаты 80…" at bounding box center [253, 126] width 507 height 252
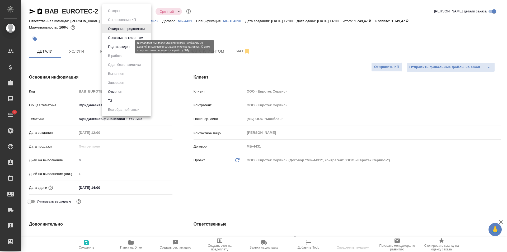
click at [121, 44] on button "Подтвержден" at bounding box center [119, 47] width 25 height 6
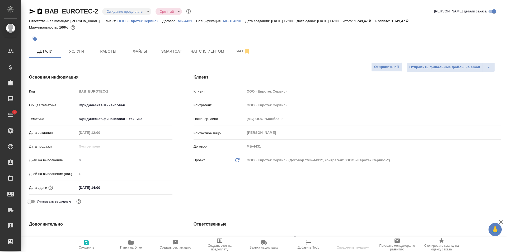
type textarea "x"
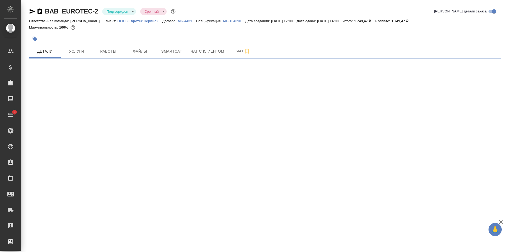
select select "RU"
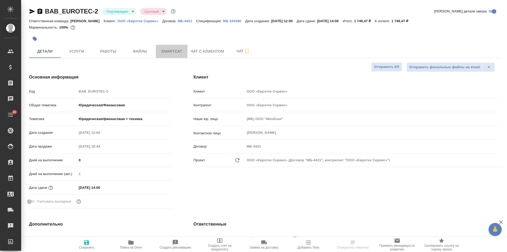
click at [175, 52] on span "Smartcat" at bounding box center [171, 51] width 25 height 7
type textarea "x"
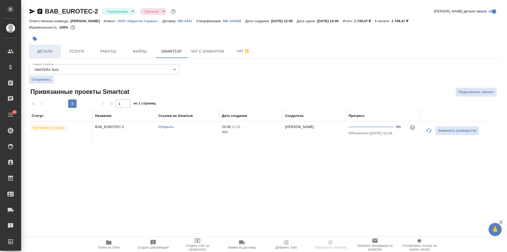
click at [49, 49] on span "Детали" at bounding box center [44, 51] width 25 height 7
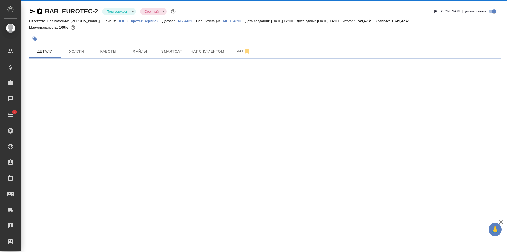
select select "RU"
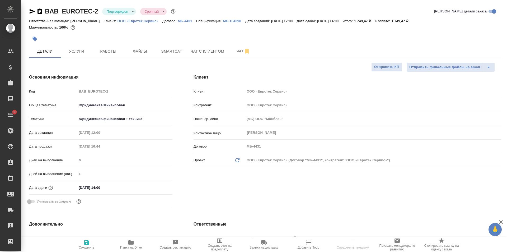
type textarea "x"
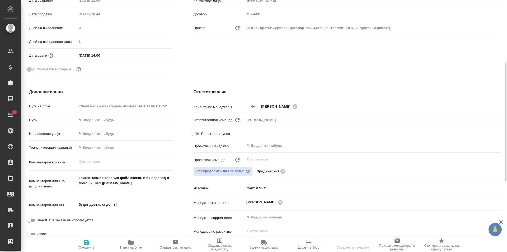
type textarea "x"
drag, startPoint x: 119, startPoint y: 204, endPoint x: 64, endPoint y: 204, distance: 55.2
click at [64, 204] on div "Комментарии для КМ будет доставка до пт ! x" at bounding box center [101, 205] width 144 height 12
paste textarea "удет необходима доставка документов."
type textarea "x"
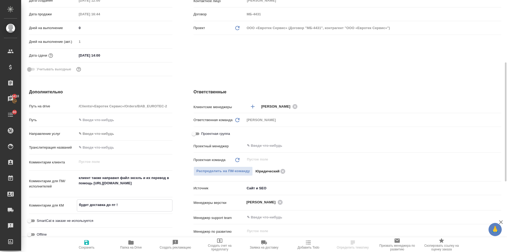
type textarea "x"
type textarea "Будет необходима доставка документов."
type textarea "x"
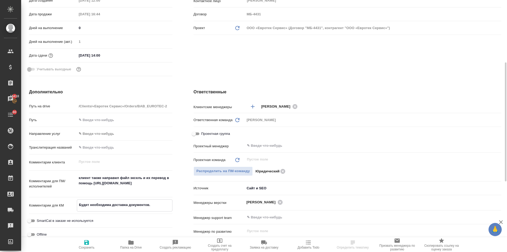
type textarea "Будет необходима доставка документов."
type textarea "x"
type textarea "Будет необходима доставка документов. 2"
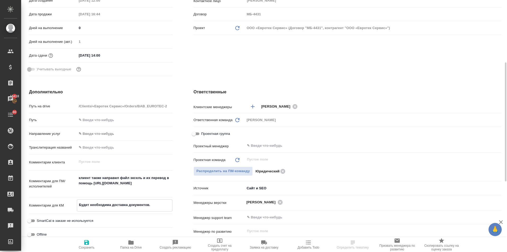
type textarea "x"
type textarea "Будет необходима доставка документов. 26"
type textarea "x"
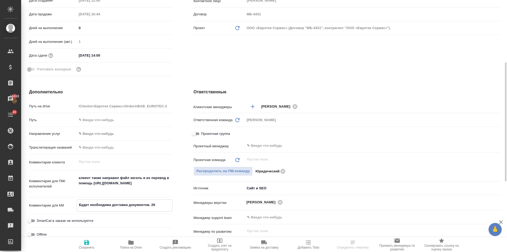
type textarea "Будет необходима доставка документов. 26."
type textarea "x"
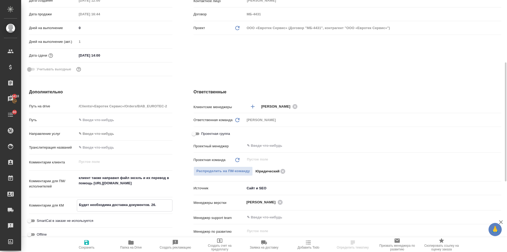
type textarea "x"
type textarea "Будет необходима доставка документов. 26.0"
type textarea "x"
type textarea "Будет необходима доставка документов. 26.09"
type textarea "x"
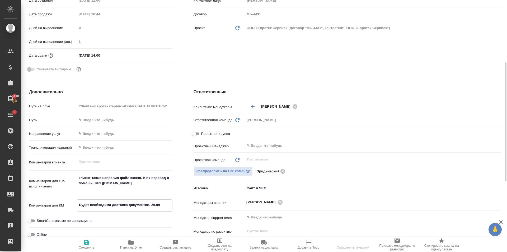
type textarea "x"
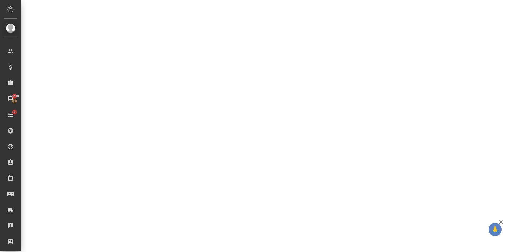
select select "RU"
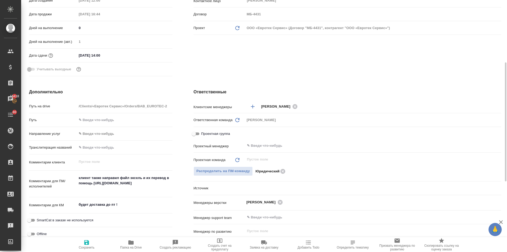
type textarea "x"
click at [120, 202] on textarea "будет доставка до пт !" at bounding box center [124, 204] width 95 height 9
drag, startPoint x: 62, startPoint y: 201, endPoint x: 41, endPoint y: 199, distance: 21.5
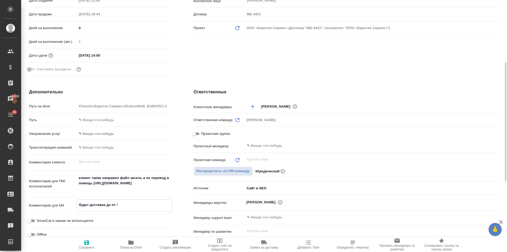
click at [41, 199] on div "Путь на drive /Clients/«Евротек Сервис»/Orders/BAB_EUROTEC-2 Путь Направление у…" at bounding box center [101, 179] width 144 height 156
paste textarea "удет необходима доставка документов."
type textarea "Будет необходима доставка документов."
type textarea "x"
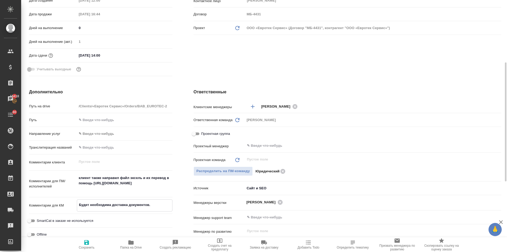
type textarea "x"
type textarea "Будет необходима доставка документов."
type textarea "x"
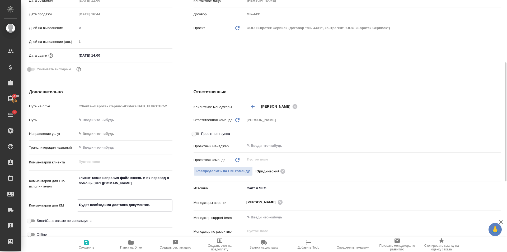
type textarea "x"
type textarea "Будет необходима доставка документов. 2"
type textarea "x"
type textarea "Будет необходима доставка документов. 26"
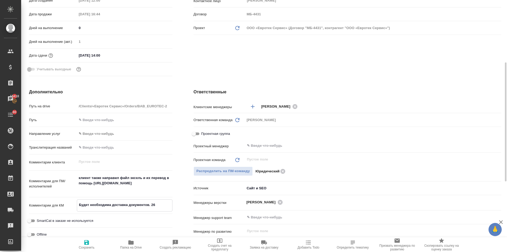
type textarea "x"
type textarea "Будет необходима доставка документов. 26."
type textarea "x"
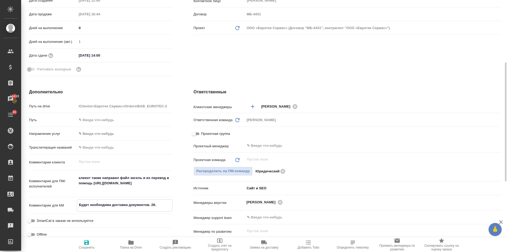
type textarea "x"
type textarea "Будет необходима доставка документов. 26.0"
type textarea "x"
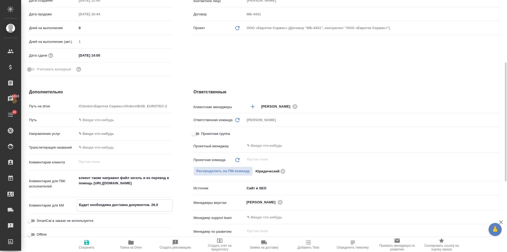
type textarea "x"
type textarea "Будет необходима доставка документов. 26.09"
type textarea "x"
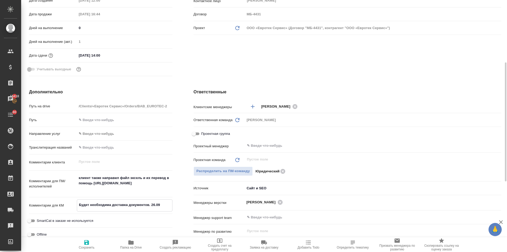
type textarea "Будет необходима доставка документов. 26.09"
type textarea "x"
click at [89, 244] on icon "button" at bounding box center [86, 242] width 5 height 5
type textarea "x"
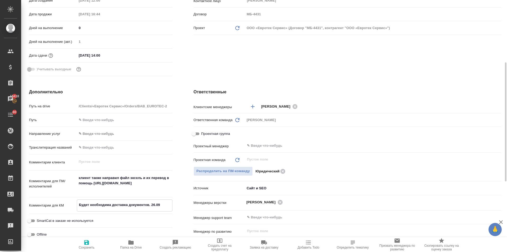
type textarea "x"
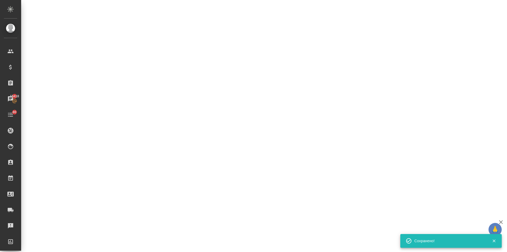
select select "RU"
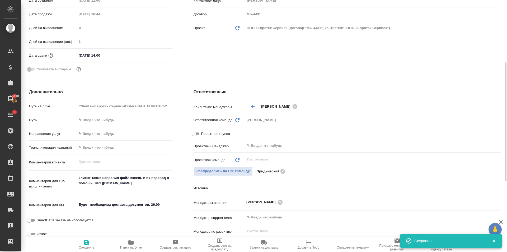
type textarea "x"
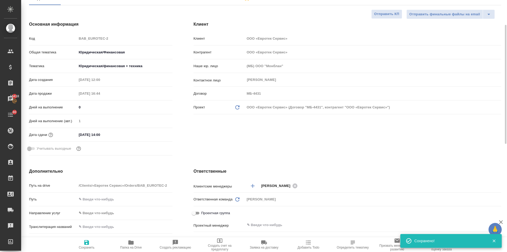
type textarea "x"
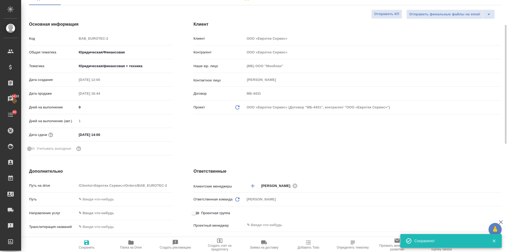
type textarea "x"
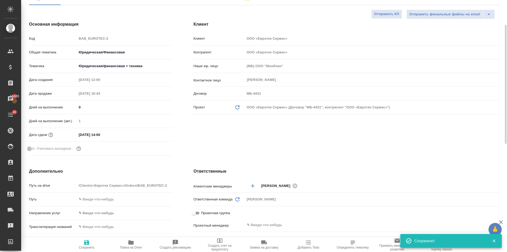
type textarea "x"
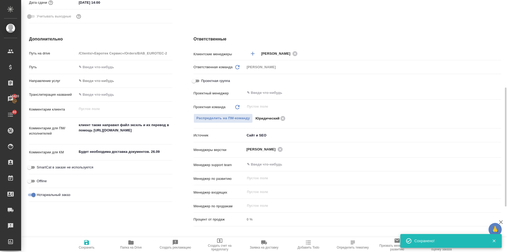
type textarea "x"
click at [166, 151] on textarea "Будет необходима доставка документов. 26.09" at bounding box center [125, 151] width 96 height 9
type textarea "Будет необходима доставка документов. 26.09"
type textarea "x"
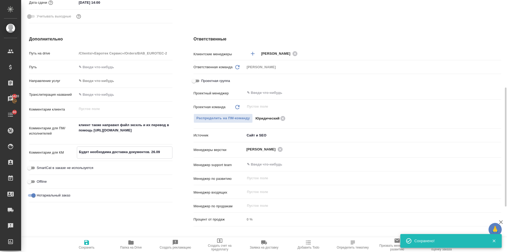
type textarea "x"
paste textarea "Отлично, Адрес доставки : [STREET_ADDRESS]."
type textarea "x"
type textarea "Будет необходима доставка документов. 26.09 Отлично, Адрес доставки : [STREET_A…"
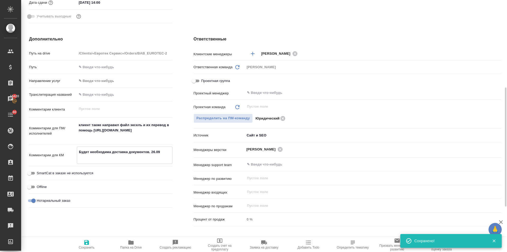
type textarea "x"
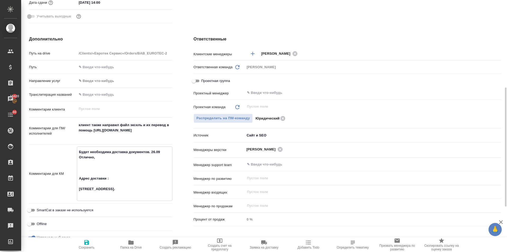
drag, startPoint x: 103, startPoint y: 171, endPoint x: 76, endPoint y: 158, distance: 30.1
click at [76, 158] on div "Комментарии для КМ Будет необходима доставка документов. 26.09 Отлично, Адрес д…" at bounding box center [101, 173] width 144 height 54
type textarea "x"
type textarea "Будет необходима доставка документов. 26.09 Адрес доставки : [STREET_ADDRESS]."
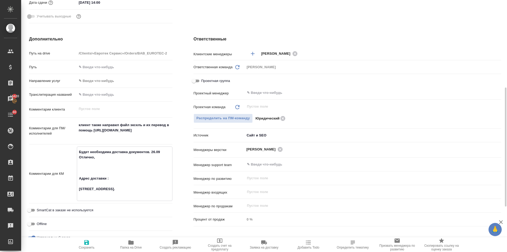
type textarea "x"
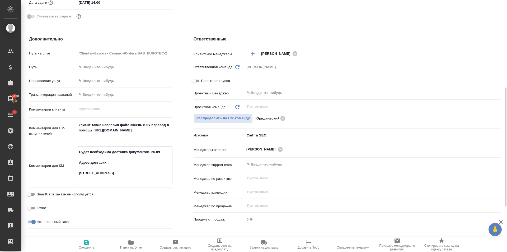
type textarea "Будет необходима доставка документов. 26.09 Адрес доставки : [STREET_ADDRESS]."
type textarea "x"
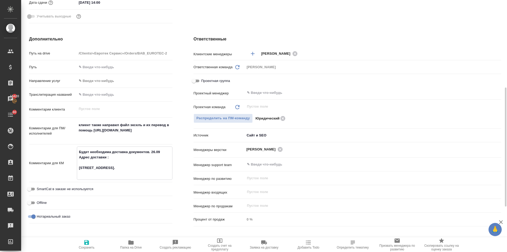
type textarea "x"
type textarea "Будет необходима доставка документов. 26.09 Адрес доставки : [STREET_ADDRESS]."
type textarea "x"
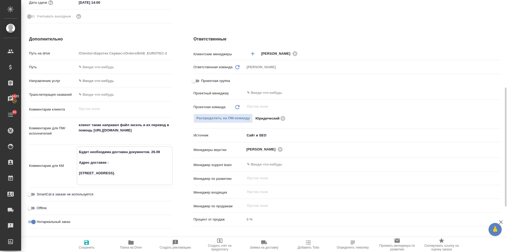
type textarea "Будет необходима доставка документов. 26.09 Адрес доставки : [STREET_ADDRESS]."
type textarea "x"
click at [85, 246] on span "Сохранить" at bounding box center [87, 248] width 16 height 4
type textarea "x"
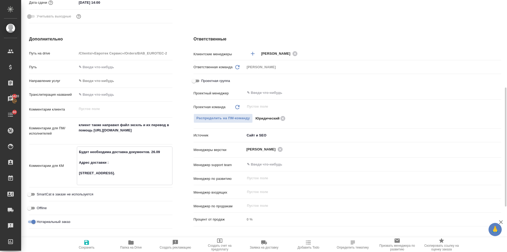
type textarea "x"
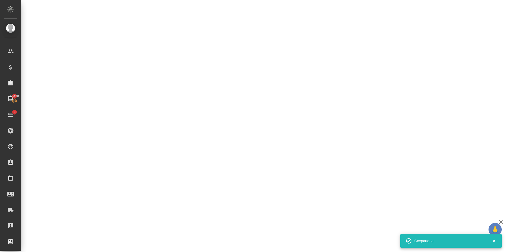
select select "RU"
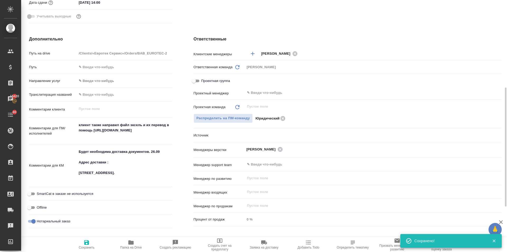
type textarea "x"
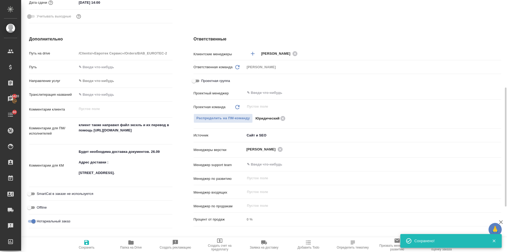
type textarea "x"
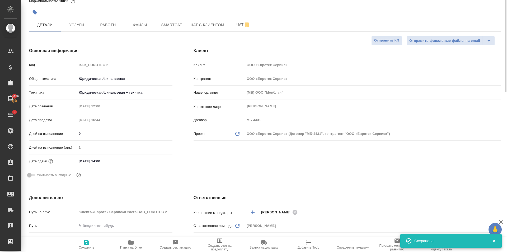
scroll to position [0, 0]
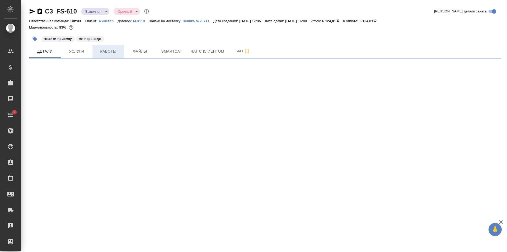
click at [108, 52] on span "Работы" at bounding box center [108, 51] width 25 height 7
select select "RU"
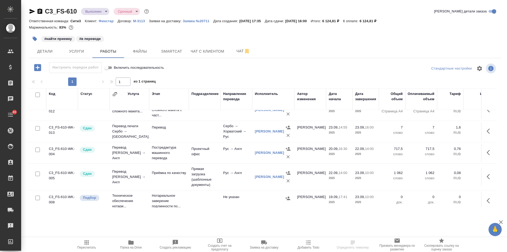
scroll to position [19, 0]
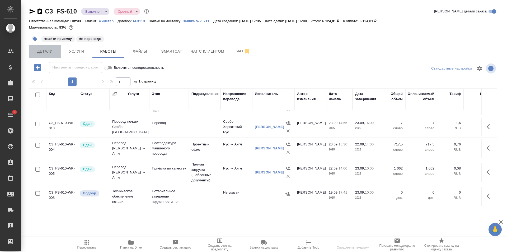
click at [46, 51] on span "Детали" at bounding box center [44, 51] width 25 height 7
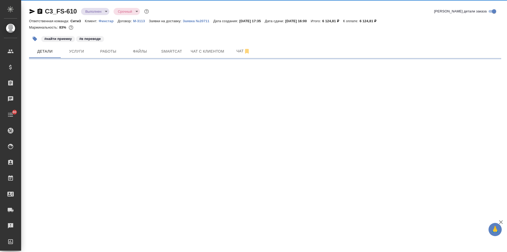
select select "RU"
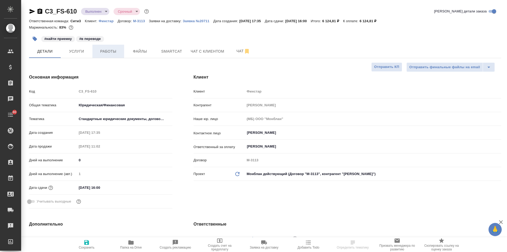
type textarea "x"
click at [105, 50] on span "Работы" at bounding box center [108, 51] width 25 height 7
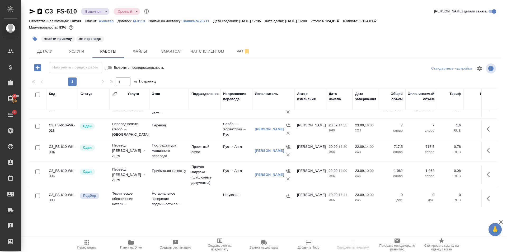
scroll to position [19, 0]
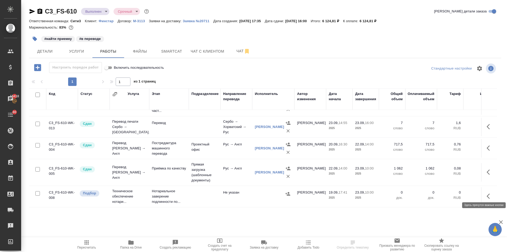
click at [487, 193] on icon "button" at bounding box center [490, 196] width 6 height 6
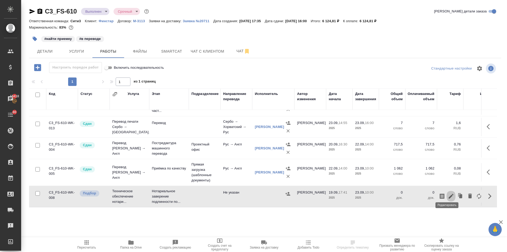
click at [448, 193] on icon "button" at bounding box center [451, 196] width 6 height 6
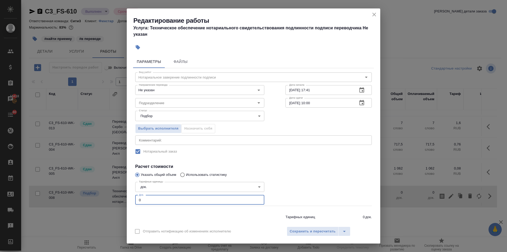
drag, startPoint x: 140, startPoint y: 198, endPoint x: 126, endPoint y: 199, distance: 14.0
click at [126, 199] on div "Редактирование работы Услуга: Техническое обеспечение нотариального свидетельст…" at bounding box center [253, 126] width 507 height 252
type input "2"
click at [163, 103] on input "Подразделение" at bounding box center [191, 103] width 108 height 6
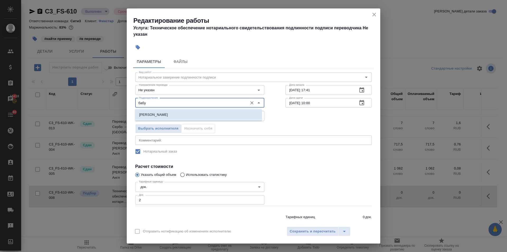
drag, startPoint x: 145, startPoint y: 103, endPoint x: 117, endPoint y: 104, distance: 28.3
click at [117, 104] on div "Редактирование работы Услуга: Техническое обеспечение нотариального свидетельст…" at bounding box center [253, 126] width 507 height 252
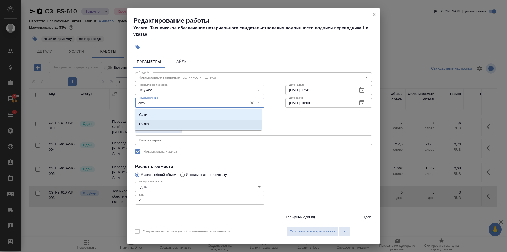
click at [147, 124] on p "Сити3" at bounding box center [144, 124] width 10 height 5
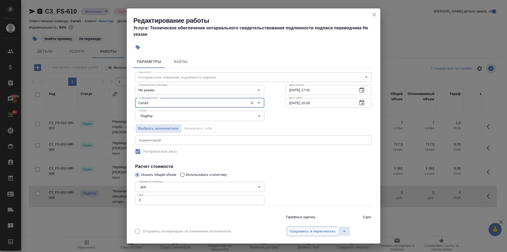
type input "Сити3"
click at [310, 229] on span "Сохранить и пересчитать" at bounding box center [313, 231] width 46 height 6
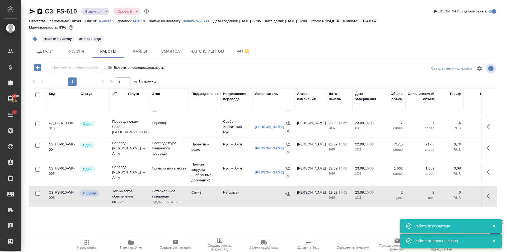
click at [85, 243] on icon "button" at bounding box center [87, 242] width 4 height 4
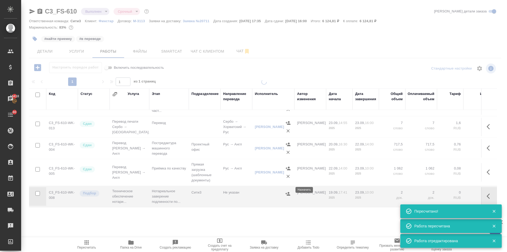
click at [288, 192] on icon "button" at bounding box center [288, 193] width 5 height 3
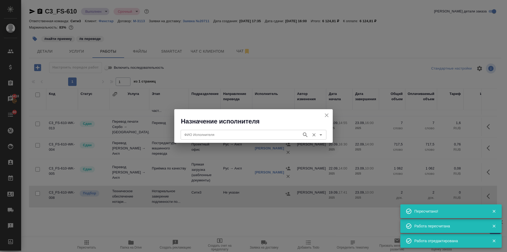
click at [225, 135] on input "ФИО Исполнителя" at bounding box center [240, 134] width 117 height 6
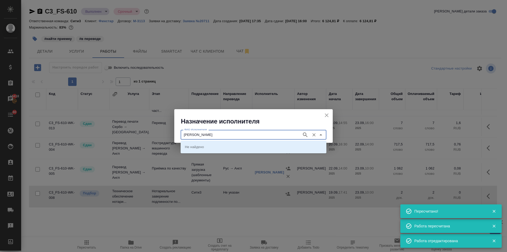
type input "миллер"
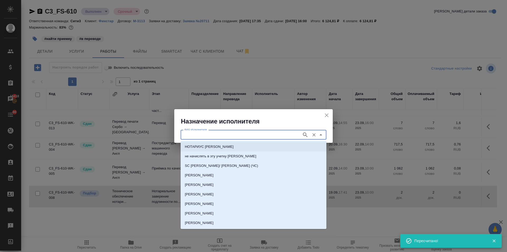
click at [210, 147] on p "НОТАРИУС Миллер Николай Николаевич" at bounding box center [209, 146] width 49 height 5
type input "НОТАРИУС Миллер Николай Николаевич"
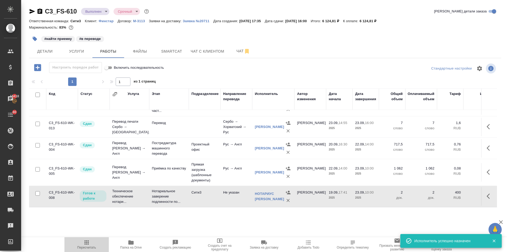
click at [86, 243] on icon "button" at bounding box center [87, 242] width 4 height 4
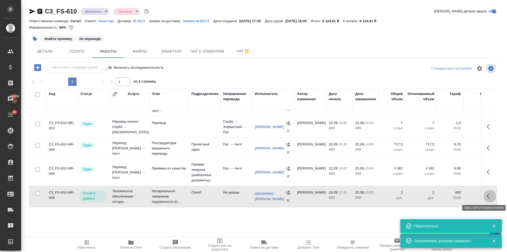
click at [487, 193] on icon "button" at bounding box center [490, 196] width 6 height 6
click at [448, 193] on icon "button" at bounding box center [451, 196] width 6 height 6
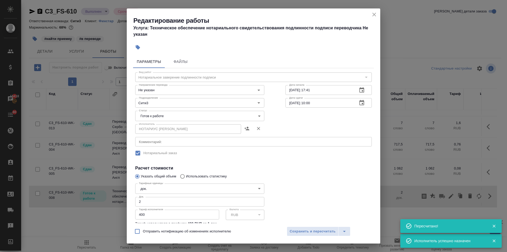
click at [153, 114] on body "🙏 .cls-1 fill:#fff; AWATERA Ilina Ekaterina Клиенты Спецификации Заказы 15418 Ч…" at bounding box center [253, 126] width 507 height 252
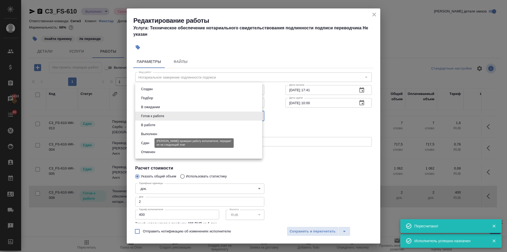
click at [149, 142] on button "Сдан" at bounding box center [145, 143] width 11 height 6
type input "closed"
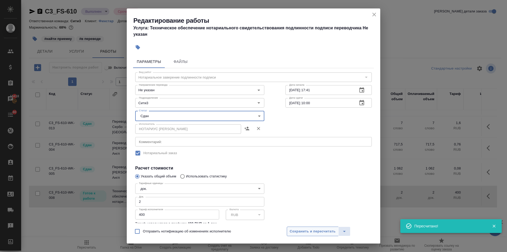
click at [299, 229] on span "Сохранить и пересчитать" at bounding box center [313, 231] width 46 height 6
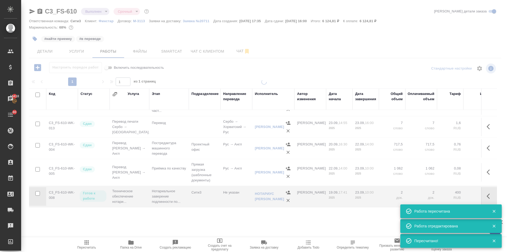
click at [86, 245] on icon "button" at bounding box center [87, 242] width 6 height 6
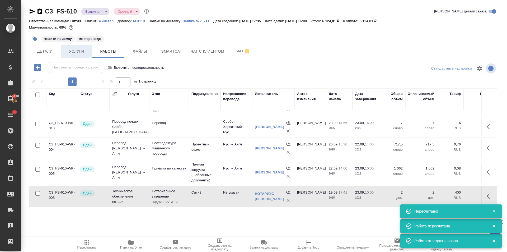
click at [72, 50] on span "Услуги" at bounding box center [76, 51] width 25 height 7
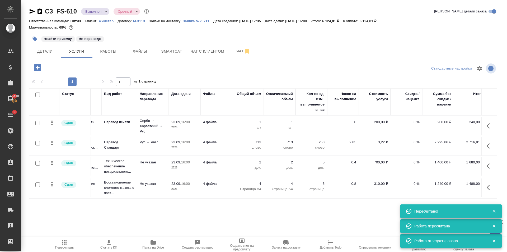
scroll to position [0, 34]
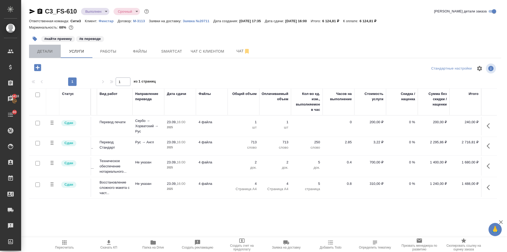
click at [48, 51] on span "Детали" at bounding box center [44, 51] width 25 height 7
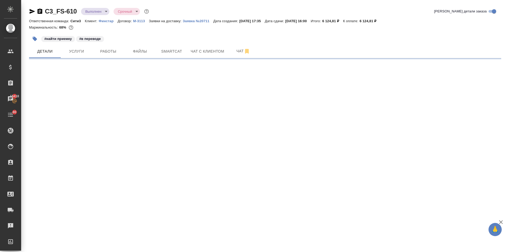
select select "RU"
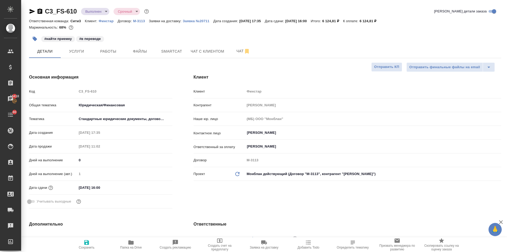
type textarea "x"
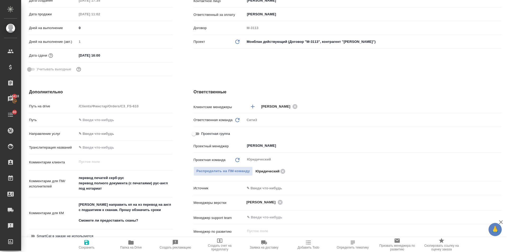
scroll to position [159, 0]
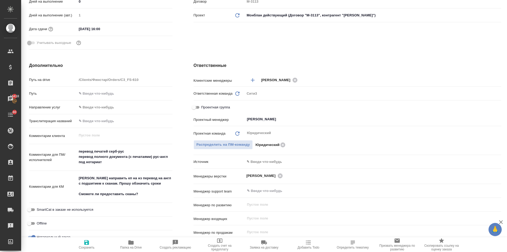
click at [191, 107] on input "Проектная группа" at bounding box center [193, 107] width 19 height 6
checkbox input "true"
type textarea "x"
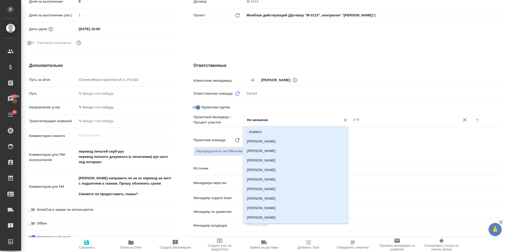
drag, startPoint x: 271, startPoint y: 119, endPoint x: 216, endPoint y: 113, distance: 55.5
click at [216, 113] on div "Клиентские менеджеры Ильина Екатерина ​ Ответственная команда Обновить Сити3 c3…" at bounding box center [348, 168] width 308 height 186
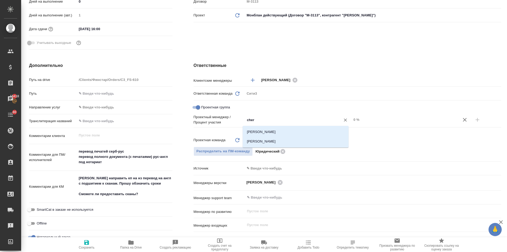
type input "chern"
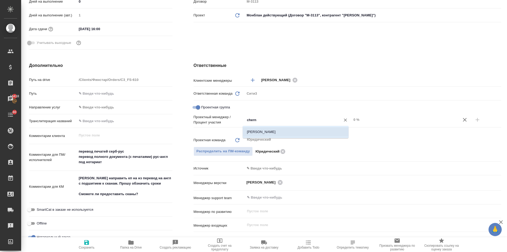
click at [265, 129] on li "Chernova Anna" at bounding box center [296, 132] width 106 height 10
type textarea "x"
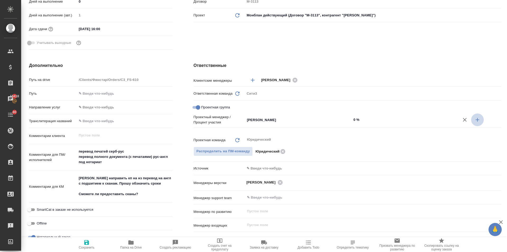
click at [475, 117] on icon "button" at bounding box center [478, 120] width 6 height 6
type textarea "x"
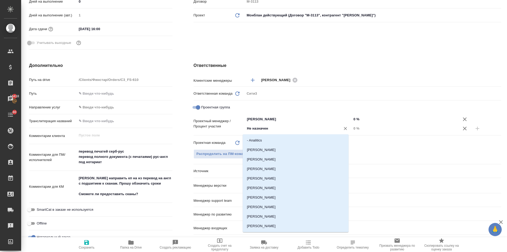
drag, startPoint x: 264, startPoint y: 131, endPoint x: 238, endPoint y: 129, distance: 26.0
click at [238, 129] on div "Проектный менеджер / Процент участия Chernova Anna ​ 0 % Не назначен ​ 0 %" at bounding box center [348, 123] width 308 height 19
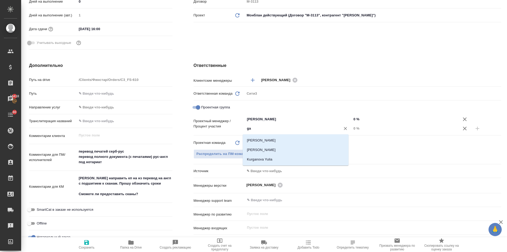
type input "g"
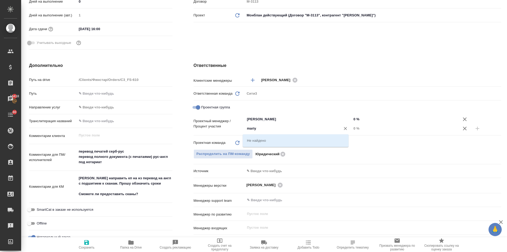
type input "mariya"
drag, startPoint x: 255, startPoint y: 128, endPoint x: 234, endPoint y: 128, distance: 20.6
click at [234, 128] on div "Проектный менеджер / Процент участия Chernova Anna ​ 0 % mariya ​ 0 %" at bounding box center [348, 123] width 308 height 19
type textarea "x"
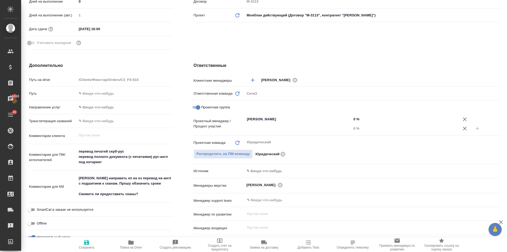
type textarea "x"
type input "Не назначен"
type textarea "x"
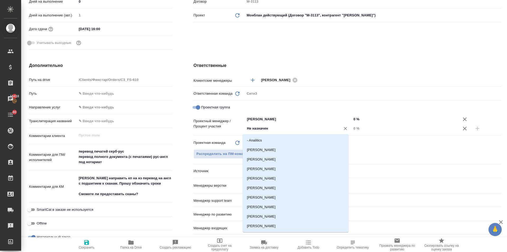
drag, startPoint x: 259, startPoint y: 126, endPoint x: 231, endPoint y: 122, distance: 28.3
click at [231, 122] on div "Проектный менеджер / Процент участия Chernova Anna ​ 0 % Не назначен ​ 0 %" at bounding box center [348, 123] width 308 height 19
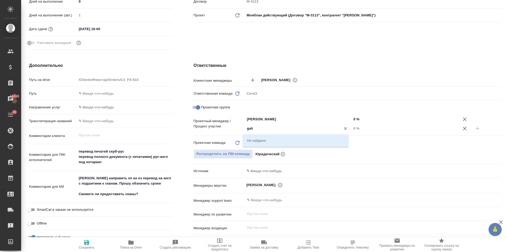
drag, startPoint x: 253, startPoint y: 129, endPoint x: 240, endPoint y: 128, distance: 13.3
click at [240, 128] on div "Проектный менеджер / Процент участия Chernova Anna ​ 0 % gali ​ 0 %" at bounding box center [348, 123] width 308 height 19
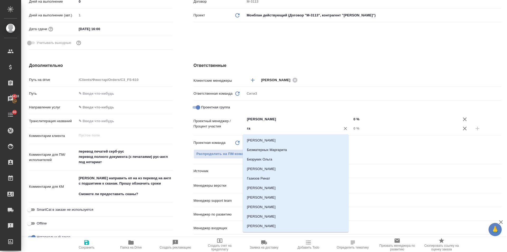
type input "гал"
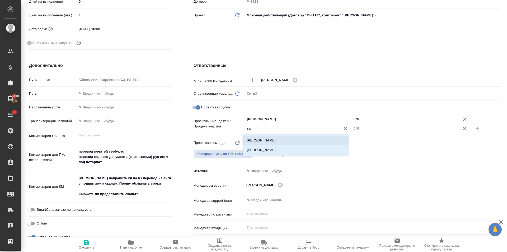
click at [252, 140] on li "Галишева Мария" at bounding box center [296, 141] width 106 height 10
type textarea "x"
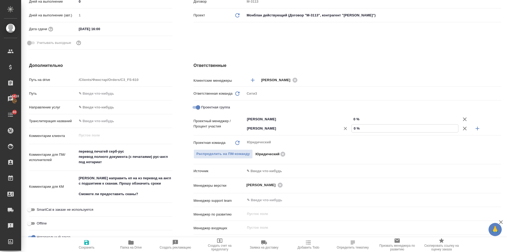
drag, startPoint x: 353, startPoint y: 128, endPoint x: 346, endPoint y: 126, distance: 7.3
click at [346, 126] on div "Галишева Мария ​ 0 %" at bounding box center [373, 128] width 257 height 9
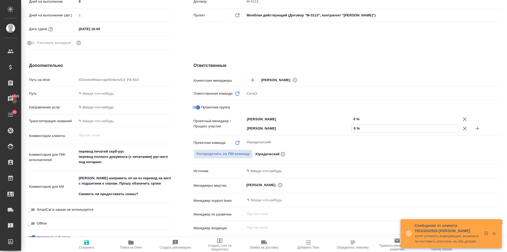
type input "2 %"
type textarea "x"
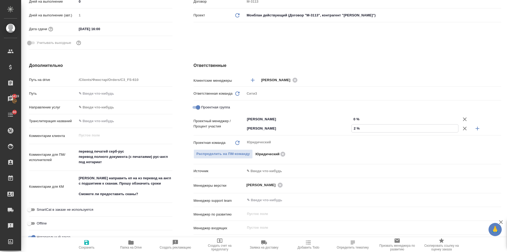
type input "27 %"
type textarea "x"
type input "27 %"
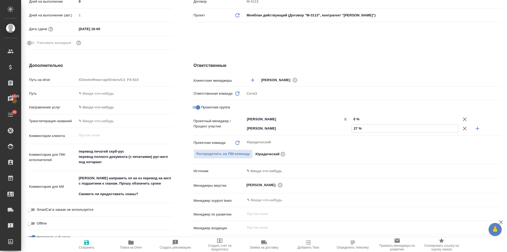
drag, startPoint x: 353, startPoint y: 117, endPoint x: 349, endPoint y: 116, distance: 4.4
click at [349, 116] on div "Chernova Anna ​ 0 %" at bounding box center [373, 118] width 257 height 9
type input "7 %"
type textarea "x"
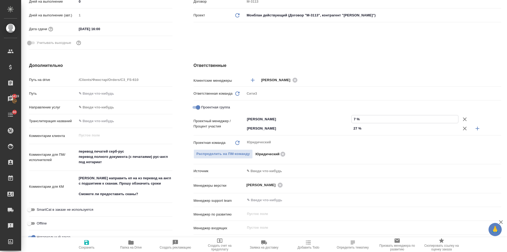
type textarea "x"
type input "78 %"
type textarea "x"
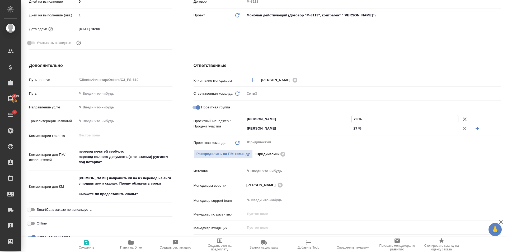
type input "78 %"
click at [84, 244] on icon "button" at bounding box center [87, 242] width 6 height 6
type textarea "x"
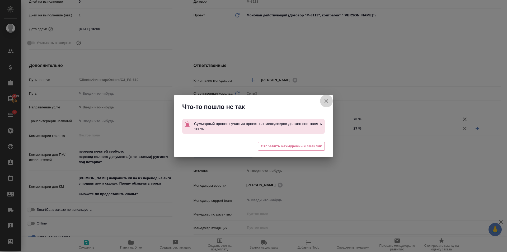
click at [327, 101] on icon "button" at bounding box center [327, 101] width 6 height 6
type textarea "x"
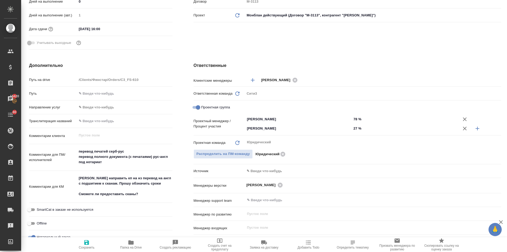
drag, startPoint x: 353, startPoint y: 117, endPoint x: 349, endPoint y: 117, distance: 3.5
click at [352, 117] on input "78 %" at bounding box center [405, 119] width 107 height 8
type input "68 %"
type textarea "x"
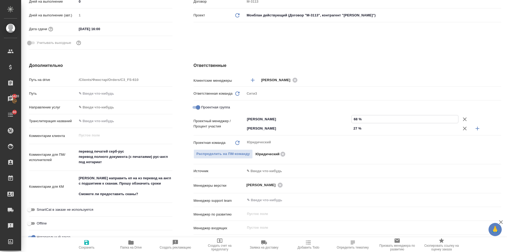
type textarea "x"
type input "68 %"
click at [89, 243] on icon "button" at bounding box center [87, 242] width 6 height 6
type textarea "x"
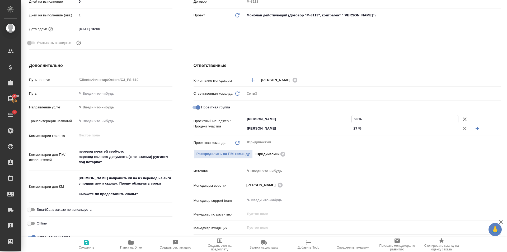
type textarea "x"
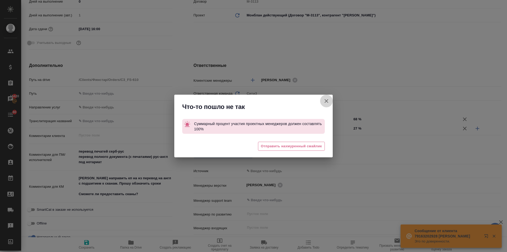
click at [327, 98] on icon "button" at bounding box center [327, 101] width 6 height 6
type textarea "x"
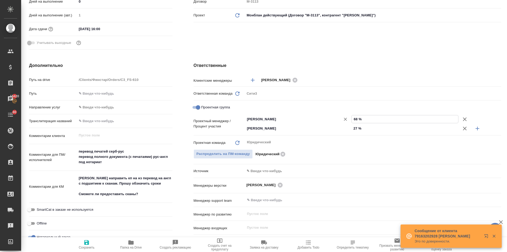
drag, startPoint x: 355, startPoint y: 117, endPoint x: 349, endPoint y: 117, distance: 6.6
click at [349, 117] on div "Chernova Anna ​ 68 %" at bounding box center [373, 118] width 257 height 9
type input "7 %"
type textarea "x"
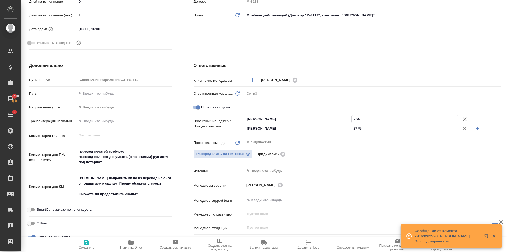
type textarea "x"
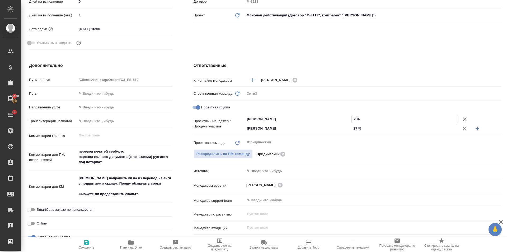
type input "73 %"
type textarea "x"
type input "73 %"
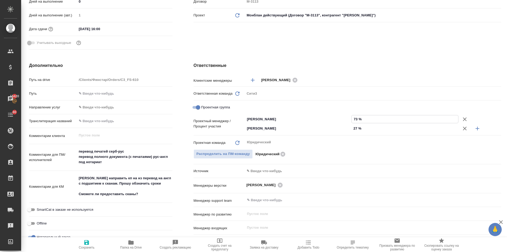
click at [85, 249] on span "Сохранить" at bounding box center [87, 248] width 16 height 4
type textarea "x"
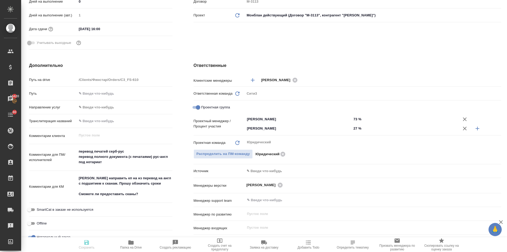
type textarea "x"
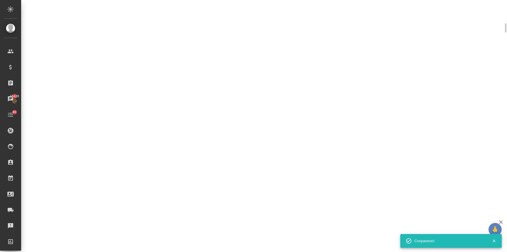
select select "RU"
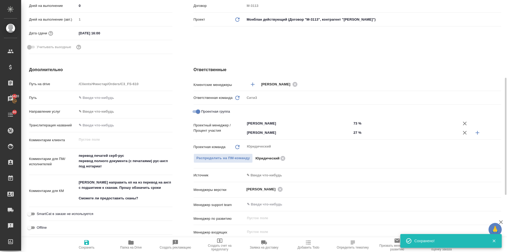
type textarea "x"
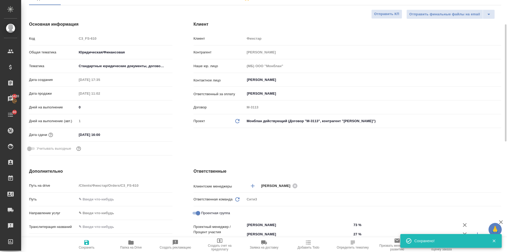
scroll to position [0, 0]
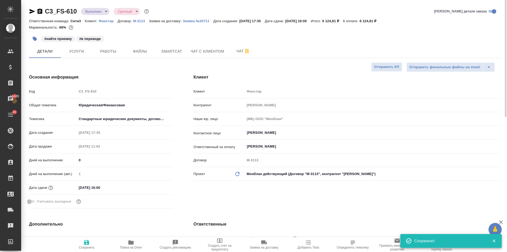
click at [96, 10] on body "🙏 .cls-1 fill:#fff; AWATERA Ilina Ekaterina Клиенты Спецификации Заказы 15420 Ч…" at bounding box center [253, 126] width 507 height 252
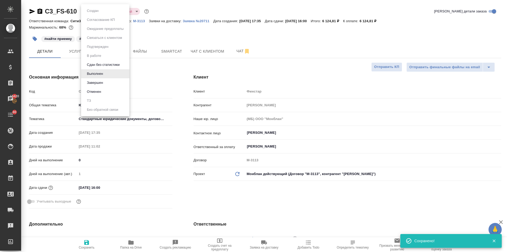
click at [66, 62] on div at bounding box center [253, 126] width 507 height 252
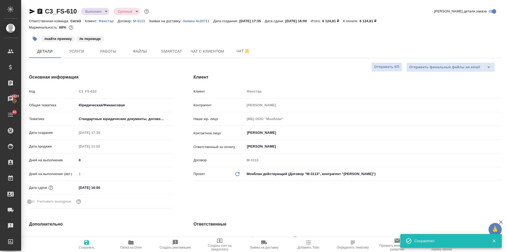
type textarea "x"
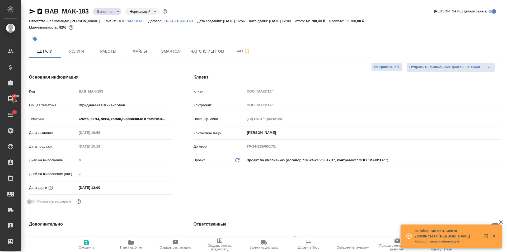
select select "RU"
click at [129, 242] on icon "button" at bounding box center [130, 242] width 5 height 4
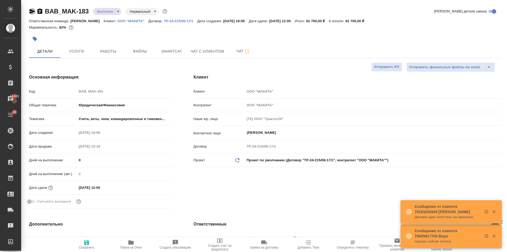
click at [29, 10] on icon "button" at bounding box center [32, 11] width 6 height 6
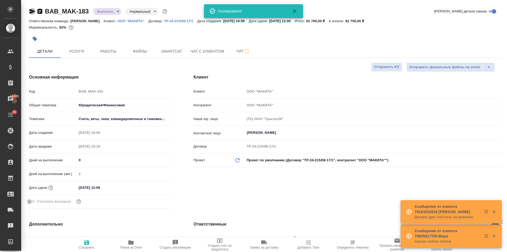
click at [29, 10] on icon "button" at bounding box center [32, 11] width 6 height 6
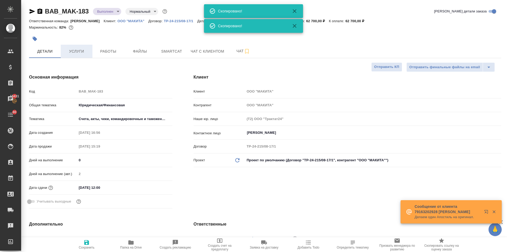
click at [67, 48] on span "Услуги" at bounding box center [76, 51] width 25 height 7
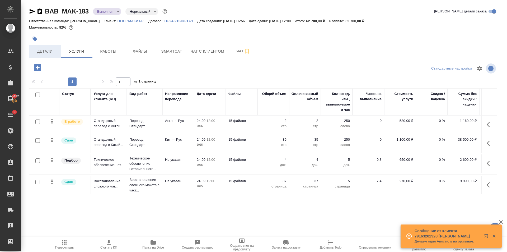
click at [58, 50] on button "Детали" at bounding box center [45, 51] width 32 height 13
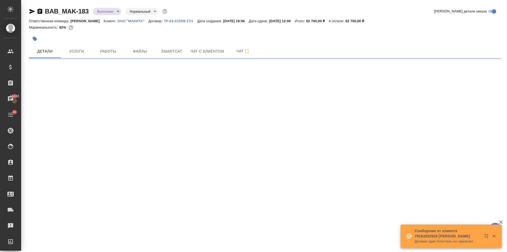
select select "RU"
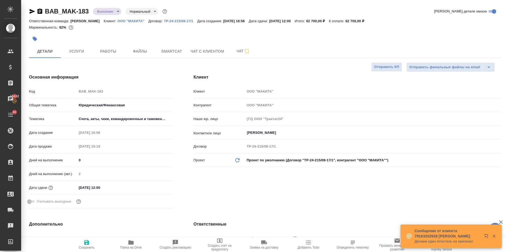
type textarea "x"
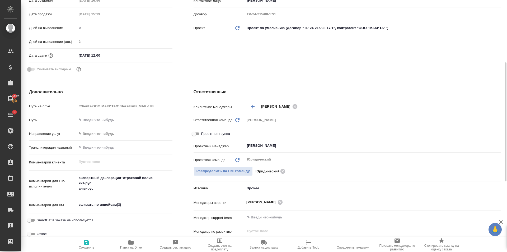
scroll to position [159, 0]
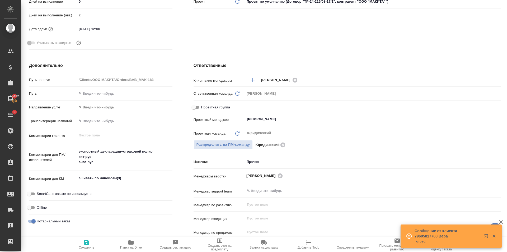
click at [131, 243] on icon "button" at bounding box center [130, 242] width 5 height 4
type textarea "x"
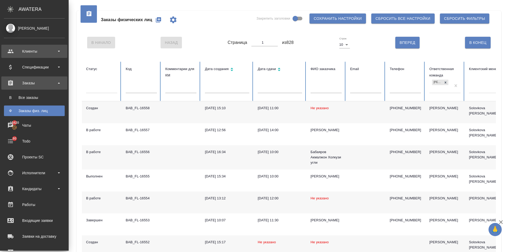
click at [4, 49] on div "Клиенты" at bounding box center [34, 51] width 61 height 8
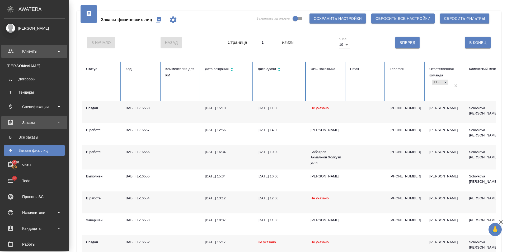
click at [8, 51] on div "Клиенты" at bounding box center [34, 51] width 61 height 8
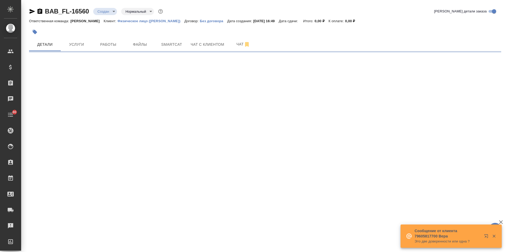
select select "RU"
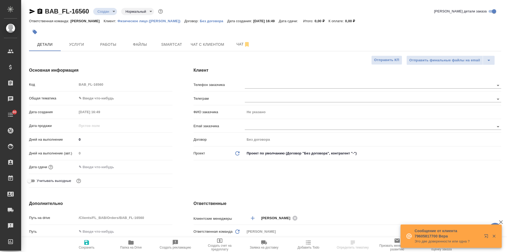
type textarea "x"
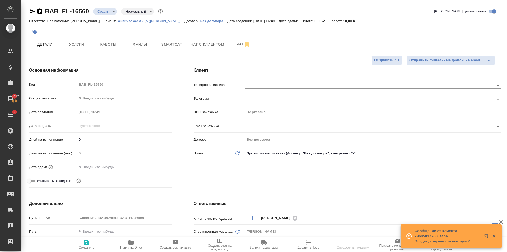
type textarea "x"
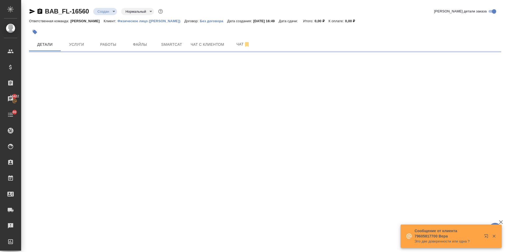
click at [248, 85] on div ".cls-1 fill:#fff; AWATERA [PERSON_NAME] Спецификации Заказы 15422 Чаты 80 Todo …" at bounding box center [253, 126] width 507 height 252
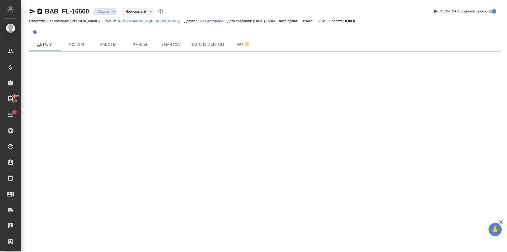
select select "RU"
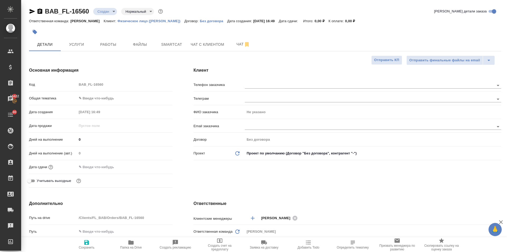
type textarea "x"
click at [247, 85] on input "text" at bounding box center [365, 85] width 240 height 6
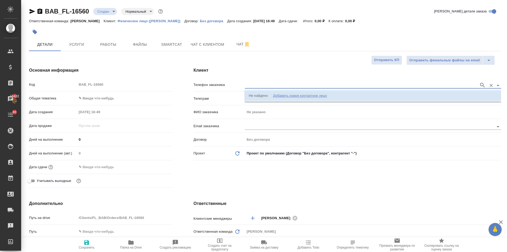
click at [295, 95] on div "Добавить новое контактное лицо" at bounding box center [300, 95] width 54 height 5
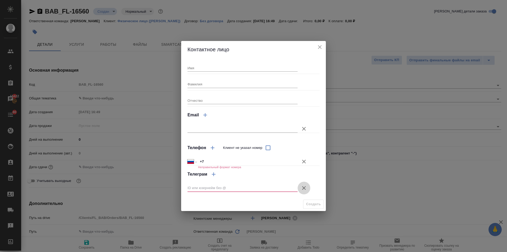
click at [304, 187] on icon "button" at bounding box center [304, 188] width 6 height 6
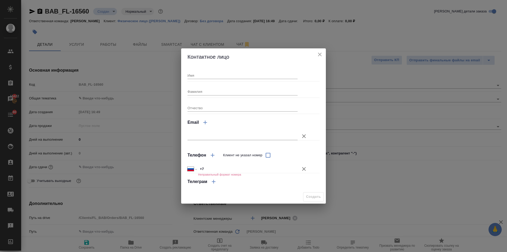
click at [209, 136] on input "text" at bounding box center [243, 135] width 110 height 7
paste input "[PERSON_NAME][EMAIL_ADDRESS][DOMAIN_NAME]"
type input "[PERSON_NAME][EMAIL_ADDRESS][DOMAIN_NAME]"
type textarea "x"
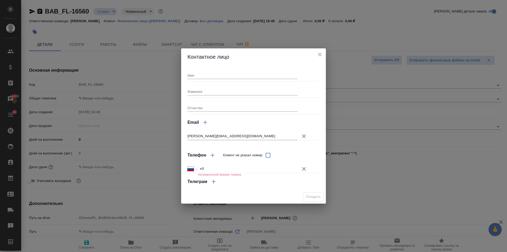
type textarea "x"
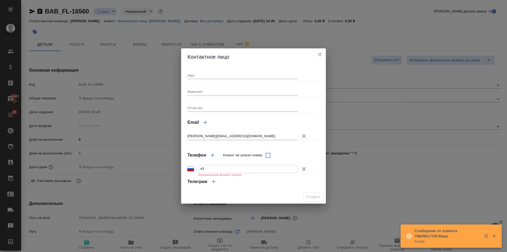
click at [214, 169] on input "+7" at bounding box center [247, 169] width 99 height 8
paste input "79269060855"
select select "KZ"
type input "[PHONE_NUMBER]"
click at [206, 169] on input "[PHONE_NUMBER]" at bounding box center [247, 169] width 99 height 8
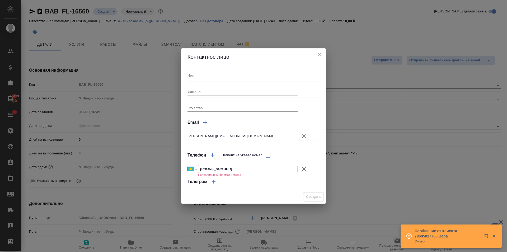
select select "RU"
type input "[PHONE_NUMBER]"
click at [194, 76] on input "Имя" at bounding box center [243, 75] width 110 height 7
type input "T"
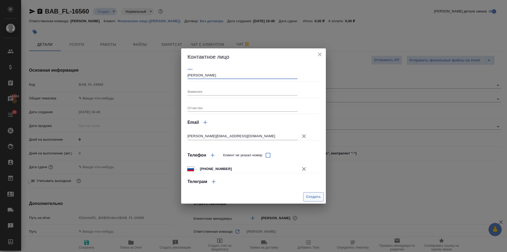
type input "[PERSON_NAME]"
click at [308, 194] on span "Создать" at bounding box center [313, 197] width 15 height 6
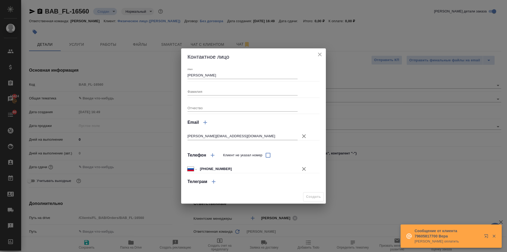
type textarea "x"
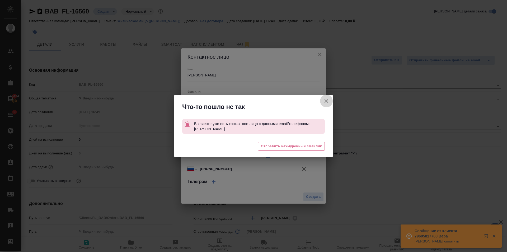
click at [325, 101] on icon "button" at bounding box center [327, 101] width 6 height 6
type textarea "x"
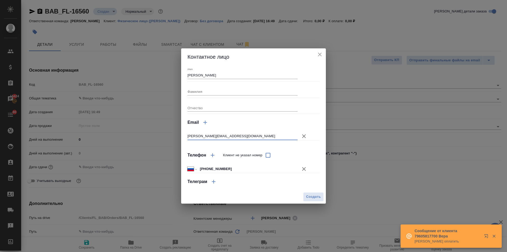
drag, startPoint x: 233, startPoint y: 135, endPoint x: 162, endPoint y: 138, distance: 70.9
click at [163, 138] on div "Контактное лицо Имя [PERSON_NAME] Отчество Email [EMAIL_ADDRESS][DOMAIN_NAME] Т…" at bounding box center [253, 126] width 507 height 252
click at [317, 54] on icon "close" at bounding box center [320, 54] width 6 height 6
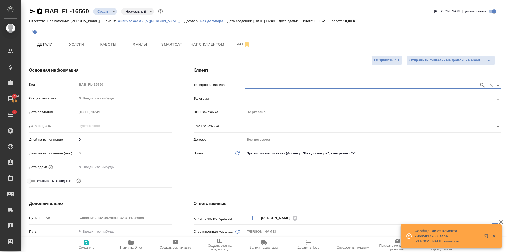
click at [257, 84] on input "text" at bounding box center [361, 85] width 232 height 6
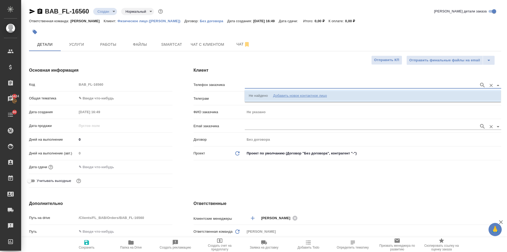
click at [254, 126] on input "text" at bounding box center [361, 126] width 232 height 6
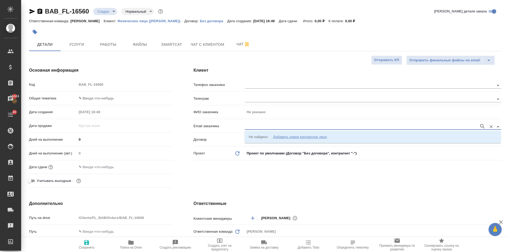
paste input "[PERSON_NAME][EMAIL_ADDRESS][DOMAIN_NAME]"
type input "[PERSON_NAME][EMAIL_ADDRESS][DOMAIN_NAME]"
click at [263, 136] on p "[PHONE_NUMBER] Екатерина [EMAIL_ADDRESS][DOMAIN_NAME]" at bounding box center [304, 136] width 110 height 5
type input "[PERSON_NAME]"
type input "[PHONE_NUMBER] Екатерина [EMAIL_ADDRESS][DOMAIN_NAME]"
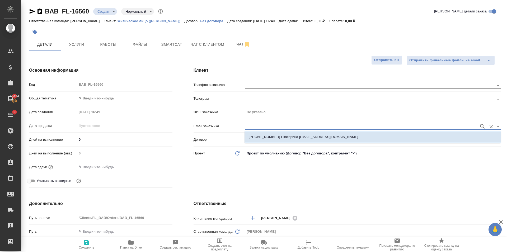
type textarea "x"
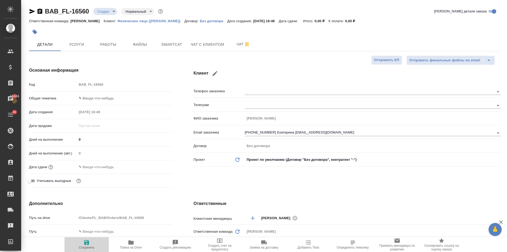
click at [81, 242] on span "Сохранить" at bounding box center [87, 244] width 38 height 10
type textarea "x"
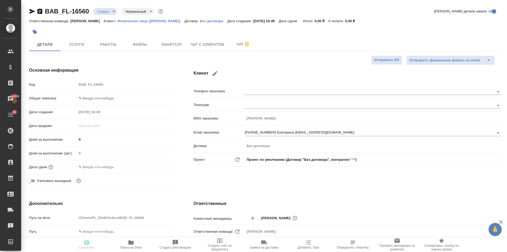
type textarea "x"
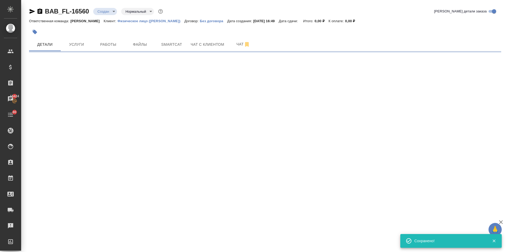
type input "holyTrinity"
select select "RU"
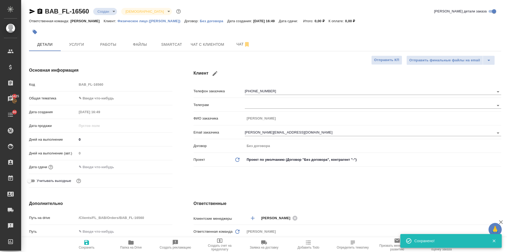
type textarea "x"
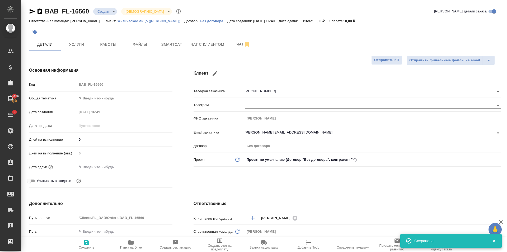
type textarea "x"
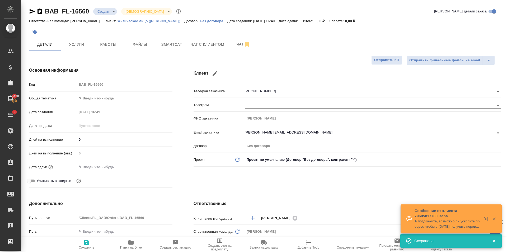
click at [97, 99] on body "🙏 .cls-1 fill:#fff; AWATERA [PERSON_NAME] Спецификации Заказы 15428 Чаты 80 Tod…" at bounding box center [253, 126] width 507 height 252
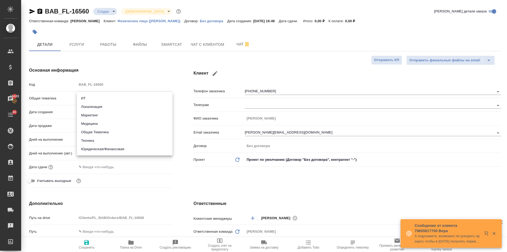
click at [109, 148] on li "Юридическая/Финансовая" at bounding box center [125, 149] width 96 height 8
type input "yr-fn"
type textarea "x"
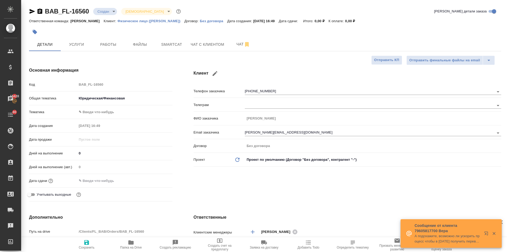
click at [97, 99] on body "🙏 .cls-1 fill:#fff; AWATERA [PERSON_NAME] Спецификации Заказы 15428 Чаты 80 Tod…" at bounding box center [253, 126] width 507 height 252
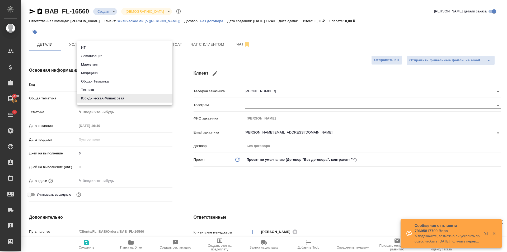
type textarea "x"
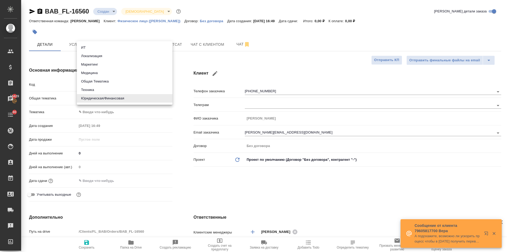
type textarea "x"
click at [93, 95] on li "Юридическая/Финансовая" at bounding box center [125, 98] width 96 height 8
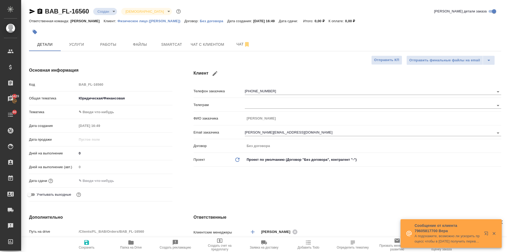
click at [90, 111] on body "🙏 .cls-1 fill:#fff; AWATERA [PERSON_NAME] Спецификации Заказы 15429 Чаты 80 Tod…" at bounding box center [253, 126] width 507 height 252
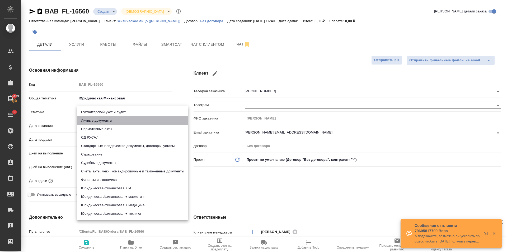
click at [91, 119] on li "Личные документы" at bounding box center [133, 120] width 112 height 8
type textarea "x"
type input "5a8b8b956a9677013d343cfe"
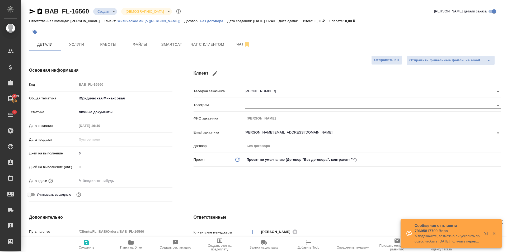
click at [100, 181] on input "text" at bounding box center [100, 181] width 46 height 8
click at [156, 181] on icon "button" at bounding box center [157, 180] width 6 height 6
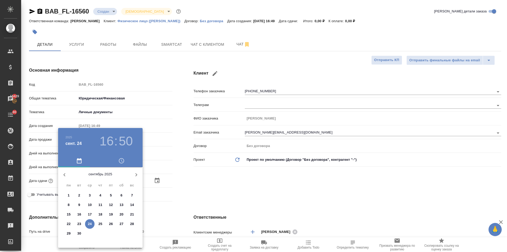
click at [101, 224] on p "25" at bounding box center [101, 223] width 4 height 5
type input "[DATE] 16:50"
type textarea "x"
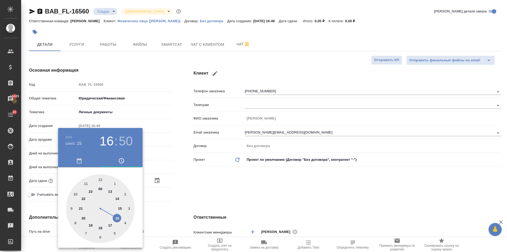
click at [100, 178] on div at bounding box center [100, 208] width 69 height 69
type input "[DATE] 12:50"
type textarea "x"
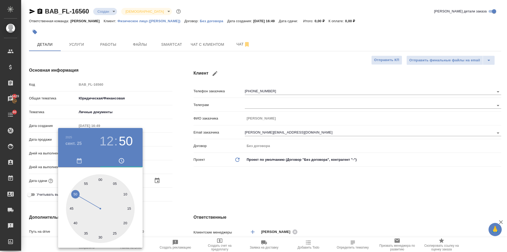
click at [100, 178] on div at bounding box center [100, 208] width 69 height 69
type input "[DATE] 12:00"
type textarea "x"
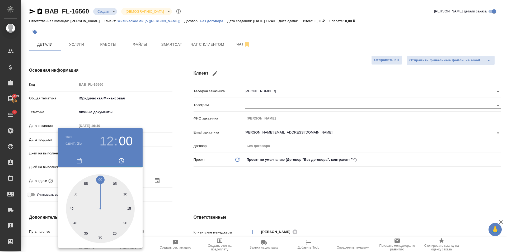
click at [218, 189] on div at bounding box center [253, 126] width 507 height 252
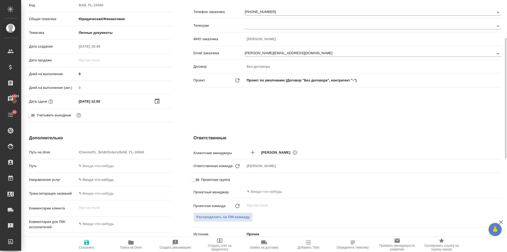
scroll to position [185, 0]
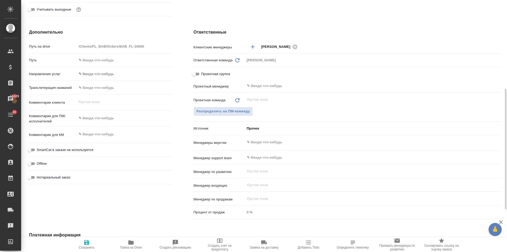
click at [29, 175] on input "Нотариальный заказ" at bounding box center [29, 177] width 19 height 6
checkbox input "true"
type textarea "x"
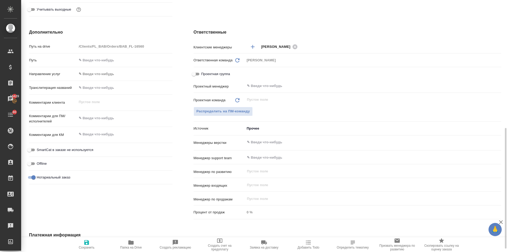
scroll to position [274, 0]
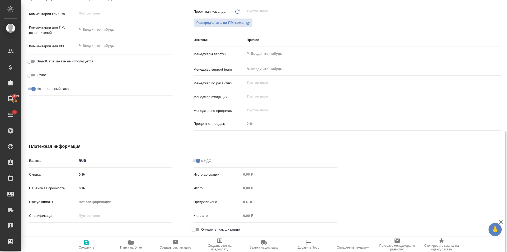
click at [197, 229] on input "Оплатить, как физ.лицо" at bounding box center [193, 229] width 19 height 6
checkbox input "true"
type textarea "x"
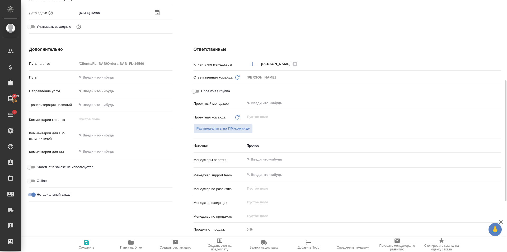
scroll to position [89, 0]
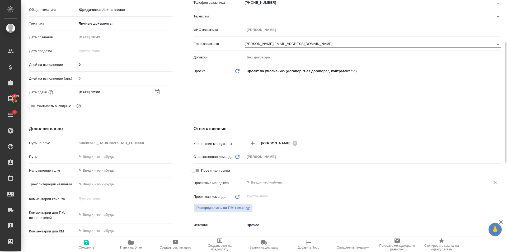
click at [263, 183] on input "text" at bounding box center [365, 182] width 236 height 6
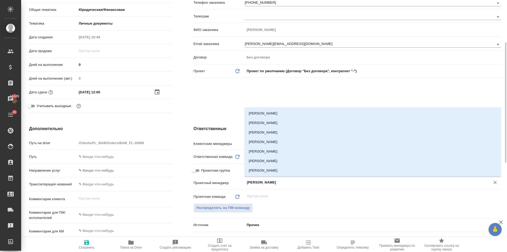
type input "[PERSON_NAME]"
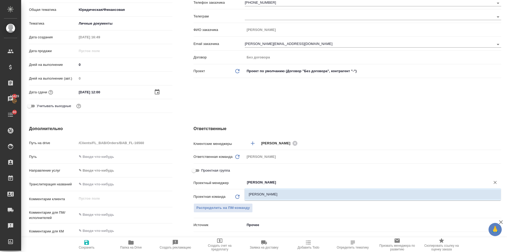
click at [260, 192] on li "[PERSON_NAME]" at bounding box center [373, 195] width 257 height 10
type textarea "x"
type input "[PERSON_NAME]"
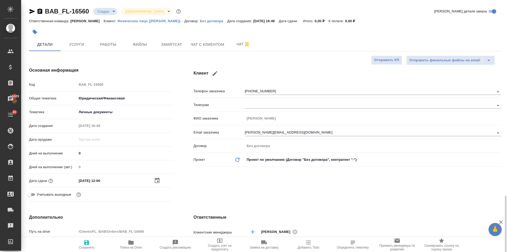
scroll to position [132, 0]
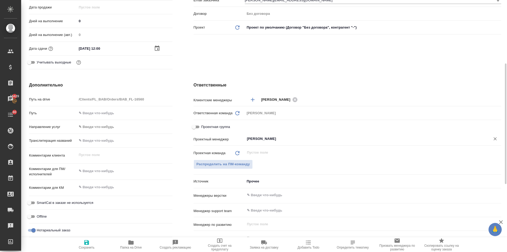
drag, startPoint x: 493, startPoint y: 135, endPoint x: 473, endPoint y: 142, distance: 21.2
click at [494, 135] on button "Очистить" at bounding box center [495, 138] width 7 height 7
type textarea "x"
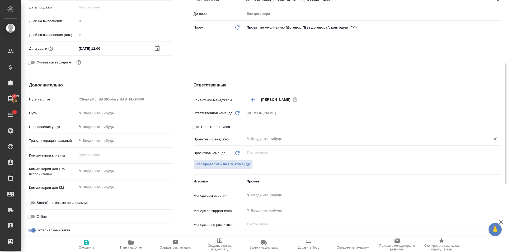
click at [91, 244] on span "Сохранить" at bounding box center [87, 244] width 38 height 10
type textarea "x"
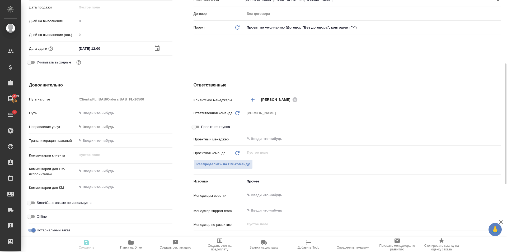
type textarea "x"
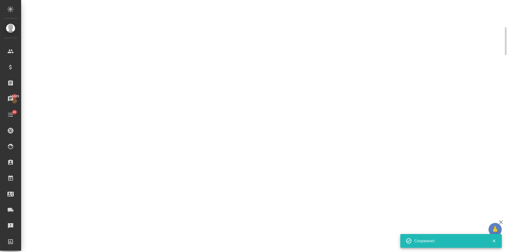
scroll to position [53, 0]
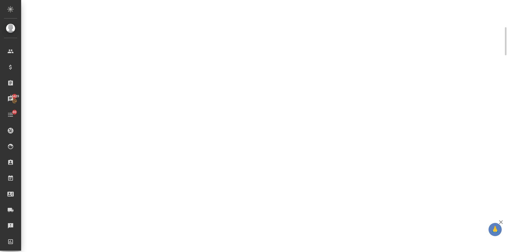
select select "RU"
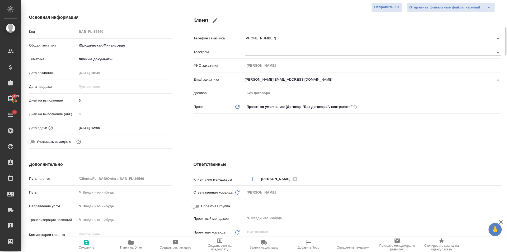
type textarea "x"
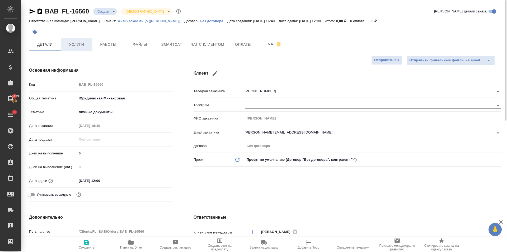
click at [76, 45] on span "Услуги" at bounding box center [76, 44] width 25 height 7
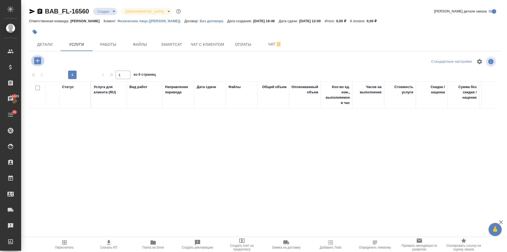
click at [37, 60] on icon "button" at bounding box center [37, 60] width 7 height 7
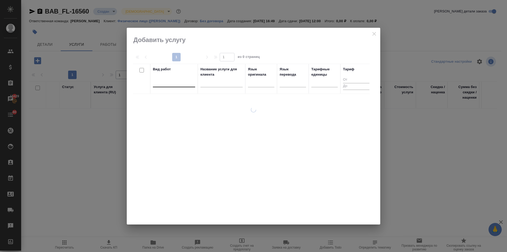
click at [177, 80] on div at bounding box center [174, 82] width 42 height 8
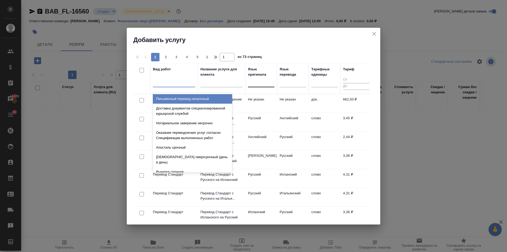
click at [260, 83] on div at bounding box center [261, 82] width 26 height 8
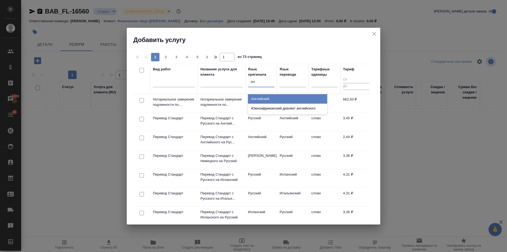
type input "англ"
click at [261, 98] on div "Английский" at bounding box center [287, 99] width 79 height 10
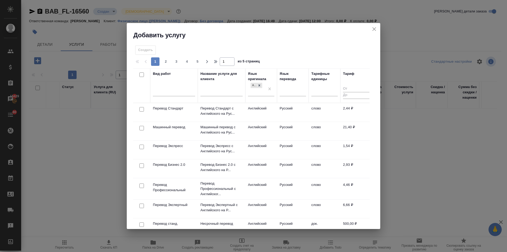
click at [140, 110] on input "checkbox" at bounding box center [142, 109] width 4 height 4
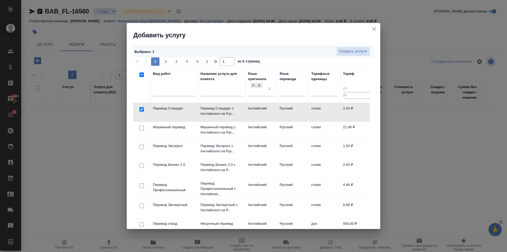
click at [141, 106] on div at bounding box center [142, 109] width 12 height 7
click at [142, 108] on input "checkbox" at bounding box center [142, 109] width 4 height 4
checkbox input "false"
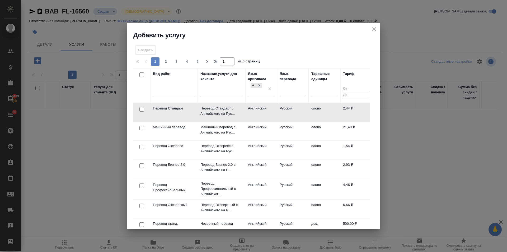
click at [289, 91] on div at bounding box center [293, 91] width 26 height 8
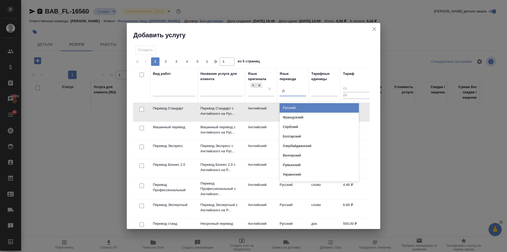
type input "рус"
click at [295, 109] on div "Русский" at bounding box center [319, 108] width 79 height 10
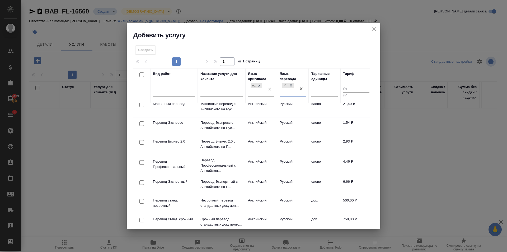
scroll to position [53, 0]
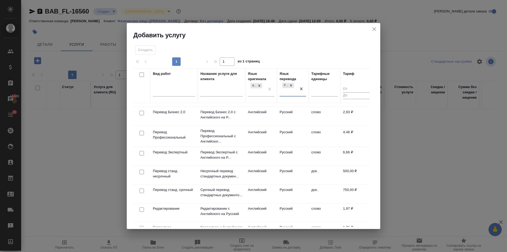
click at [142, 173] on input "checkbox" at bounding box center [142, 172] width 4 height 4
checkbox input "true"
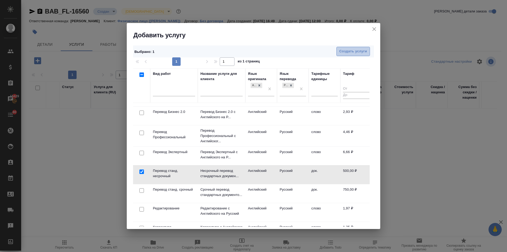
click at [357, 55] on button "Создать услуги" at bounding box center [354, 51] width 34 height 9
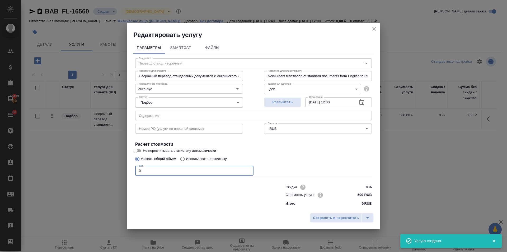
drag, startPoint x: 146, startPoint y: 169, endPoint x: 122, endPoint y: 173, distance: 24.3
click at [122, 173] on div "Редактировать услугу Параметры SmartCat Файлы Вид работ Перевод станд. несрочны…" at bounding box center [253, 126] width 507 height 252
type input "2"
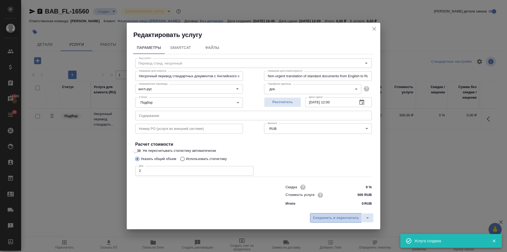
click at [327, 214] on button "Сохранить и пересчитать" at bounding box center [336, 218] width 52 height 10
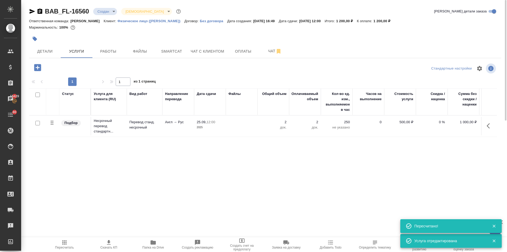
click at [35, 69] on icon "button" at bounding box center [37, 67] width 7 height 7
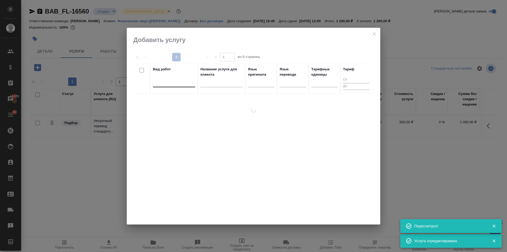
click at [184, 83] on div at bounding box center [174, 82] width 42 height 8
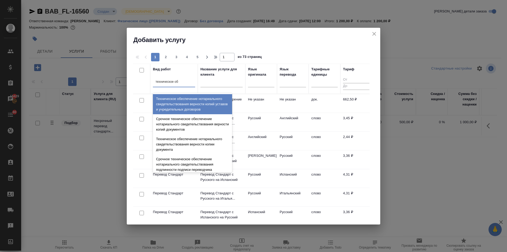
type input "техническое обе"
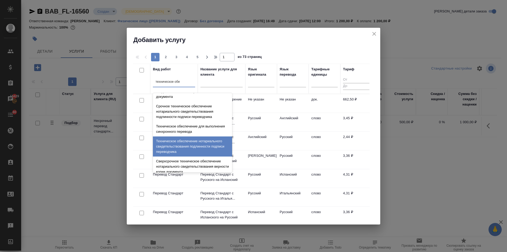
click at [188, 142] on div "Техническое обеспечение нотариального свидетельствования подлинности подписи пе…" at bounding box center [192, 146] width 79 height 20
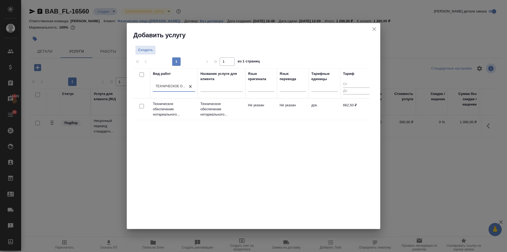
click at [141, 106] on input "checkbox" at bounding box center [142, 106] width 4 height 4
checkbox input "true"
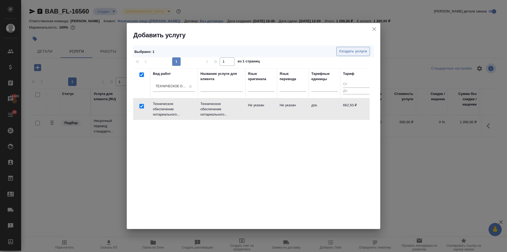
click at [363, 49] on span "Создать услуги" at bounding box center [354, 51] width 28 height 6
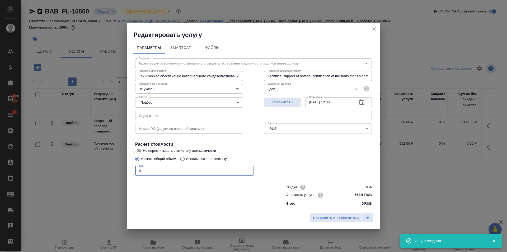
click at [136, 173] on input "0" at bounding box center [194, 171] width 118 height 10
type input "2"
click at [327, 217] on span "Сохранить и пересчитать" at bounding box center [336, 218] width 46 height 6
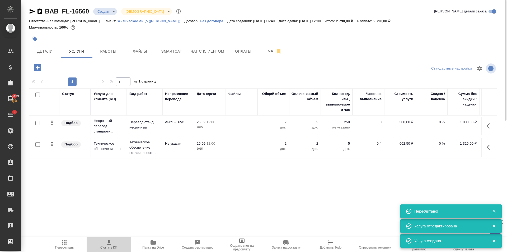
click at [108, 245] on icon "button" at bounding box center [109, 242] width 6 height 6
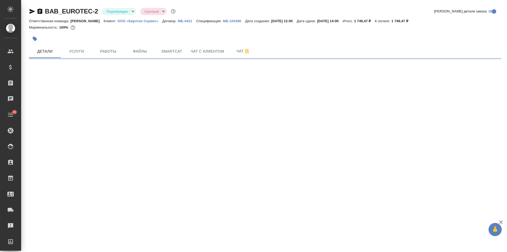
select select "RU"
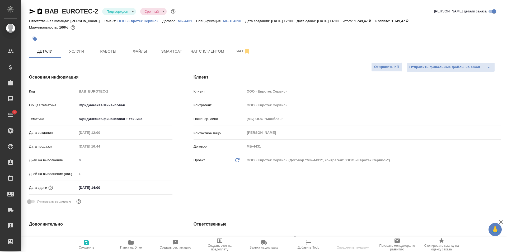
type textarea "x"
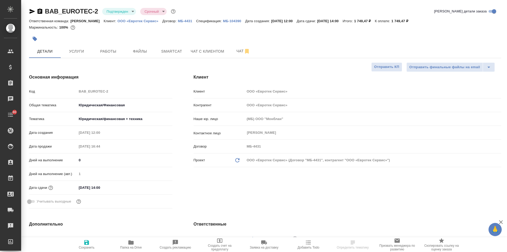
type textarea "x"
select select "RU"
type textarea "x"
